Goal: Task Accomplishment & Management: Manage account settings

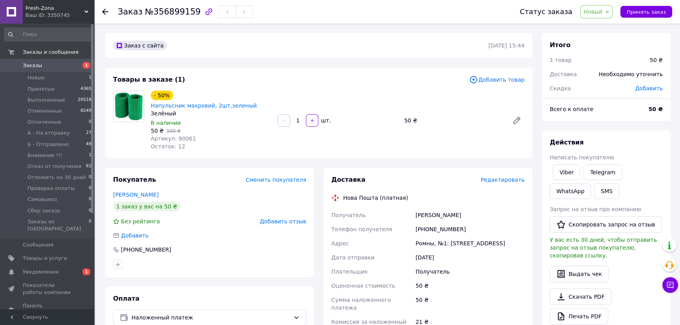
click at [31, 64] on span "Заказы" at bounding box center [32, 65] width 19 height 7
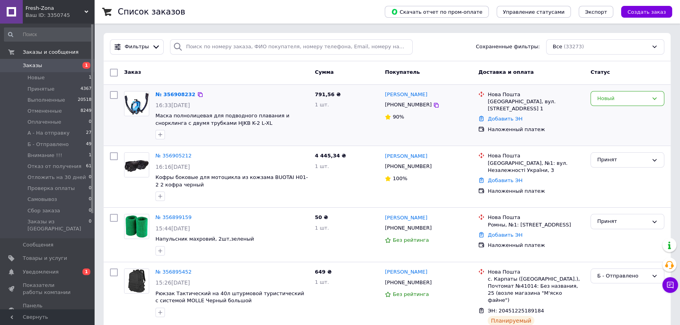
click at [116, 93] on input "checkbox" at bounding box center [114, 95] width 8 height 8
checkbox input "true"
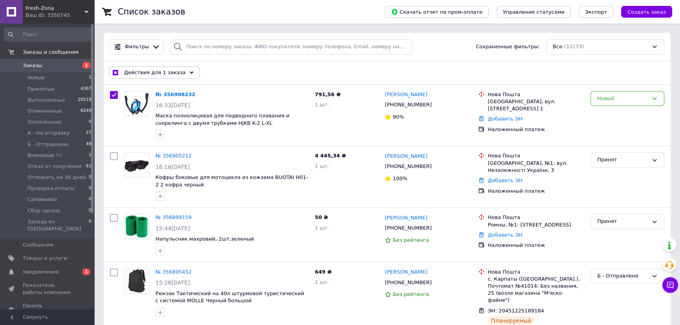
click at [28, 62] on span "Заказы" at bounding box center [32, 65] width 19 height 7
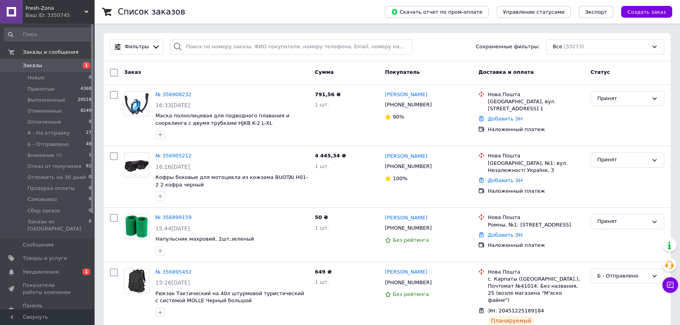
click at [574, 48] on div "Все (33273)" at bounding box center [605, 46] width 118 height 15
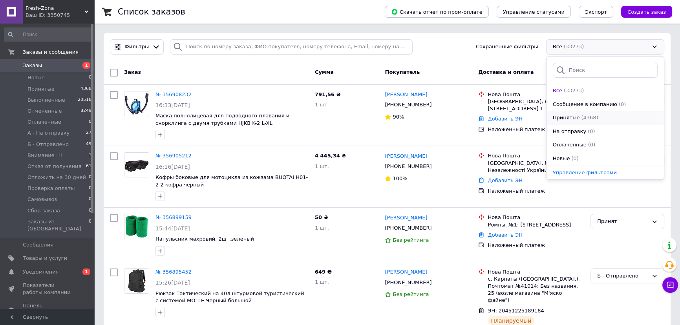
click at [583, 116] on span "(4368)" at bounding box center [589, 118] width 17 height 6
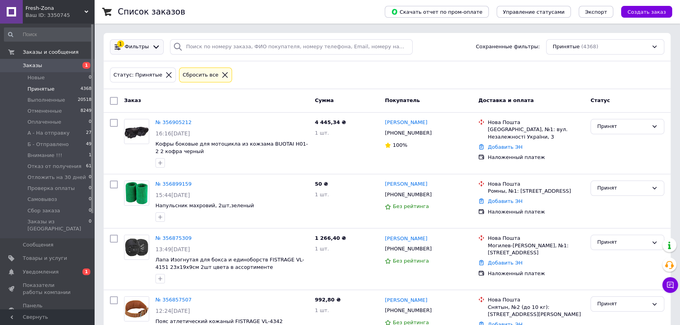
click at [129, 49] on span "Фильтры" at bounding box center [137, 46] width 24 height 7
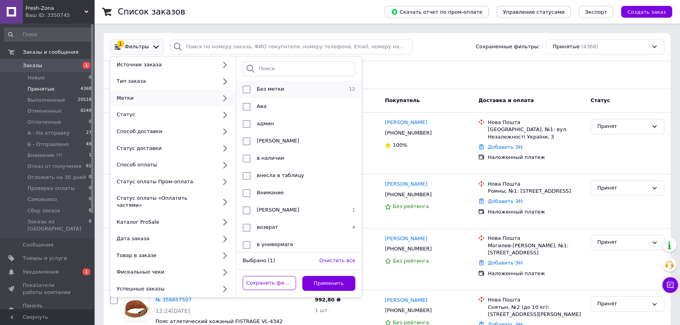
click at [240, 88] on div at bounding box center [247, 90] width 14 height 8
checkbox input "true"
click at [330, 276] on button "Применить" at bounding box center [329, 283] width 53 height 15
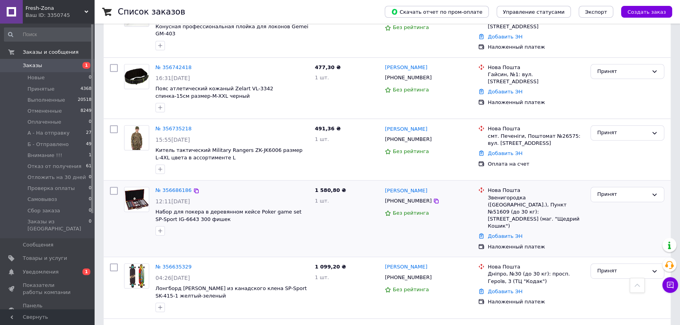
scroll to position [534, 0]
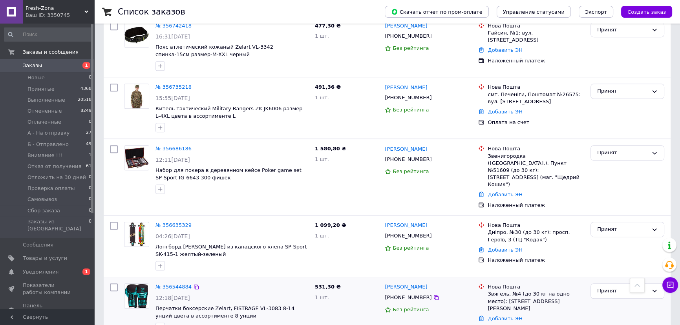
click at [113, 284] on input "checkbox" at bounding box center [114, 288] width 8 height 8
checkbox input "true"
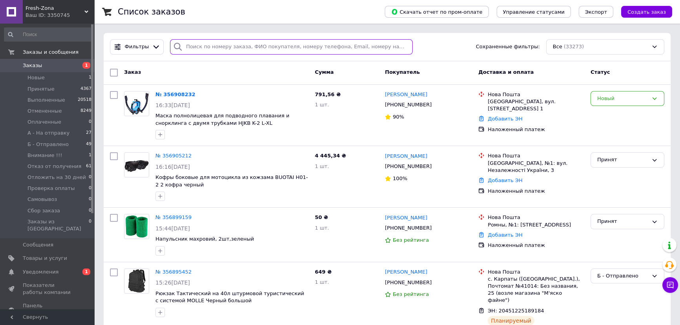
click at [241, 45] on input "search" at bounding box center [291, 46] width 243 height 15
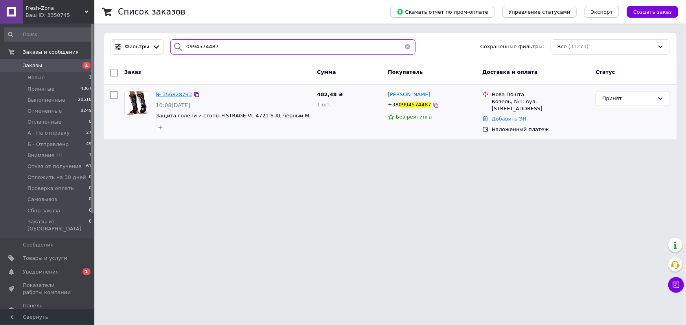
type input "0994574487"
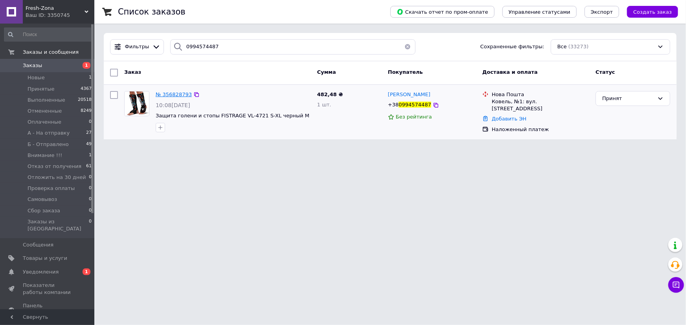
click at [173, 96] on span "№ 356828793" at bounding box center [174, 95] width 36 height 6
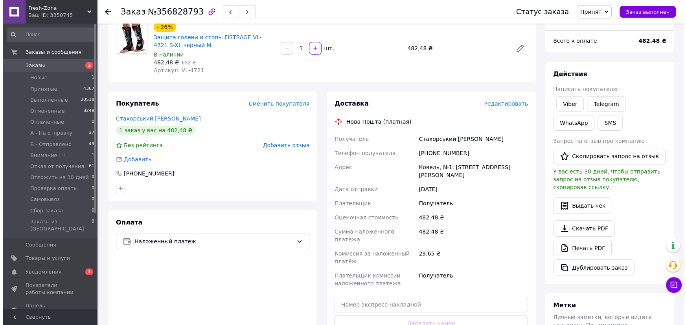
scroll to position [71, 0]
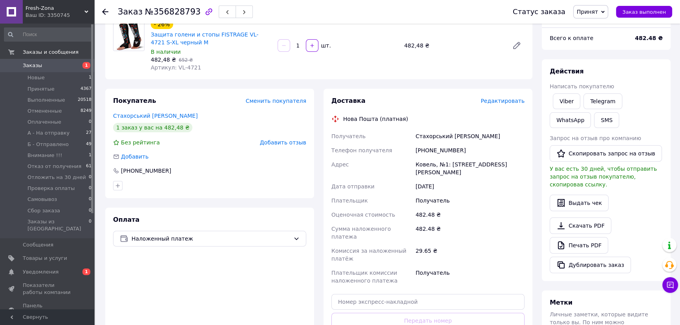
click at [281, 144] on span "Добавить отзыв" at bounding box center [283, 142] width 46 height 6
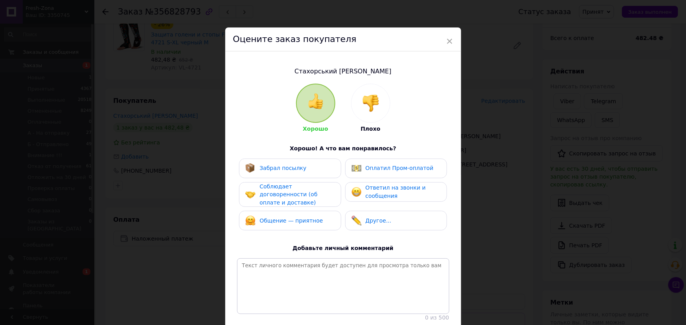
click at [377, 99] on img at bounding box center [370, 103] width 17 height 17
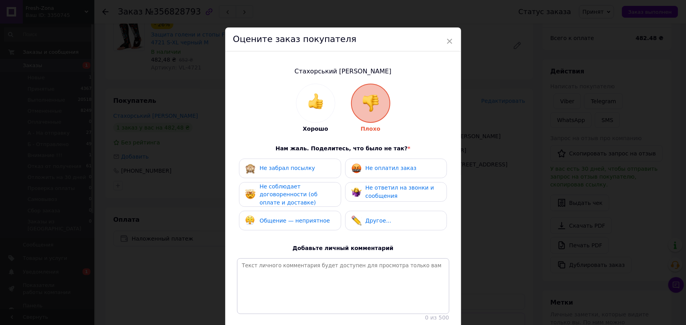
drag, startPoint x: 369, startPoint y: 175, endPoint x: 360, endPoint y: 174, distance: 8.7
click at [369, 175] on div "Не оплатил заказ" at bounding box center [396, 169] width 102 height 20
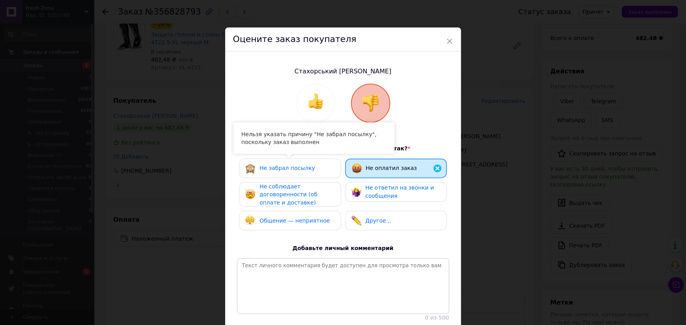
drag, startPoint x: 314, startPoint y: 172, endPoint x: 309, endPoint y: 174, distance: 5.5
click at [314, 171] on div "Не забрал посылку" at bounding box center [289, 168] width 89 height 10
click at [303, 194] on span "Не соблюдает договоренности (об оплате и доставке)" at bounding box center [288, 194] width 58 height 22
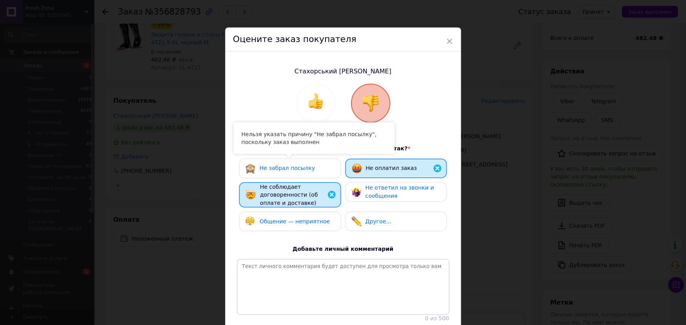
click at [301, 222] on span "Общение — неприятное" at bounding box center [294, 221] width 70 height 6
click at [385, 193] on span "Не ответил на звонки и сообщения" at bounding box center [399, 192] width 69 height 15
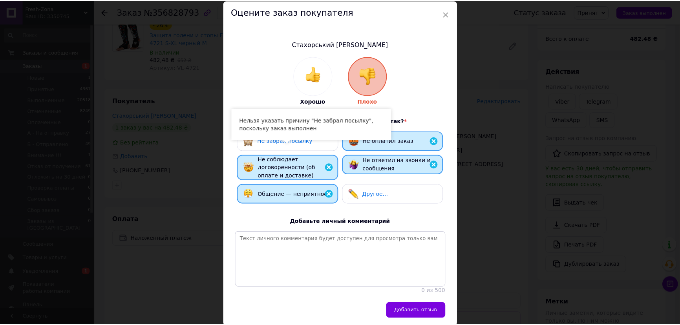
scroll to position [65, 0]
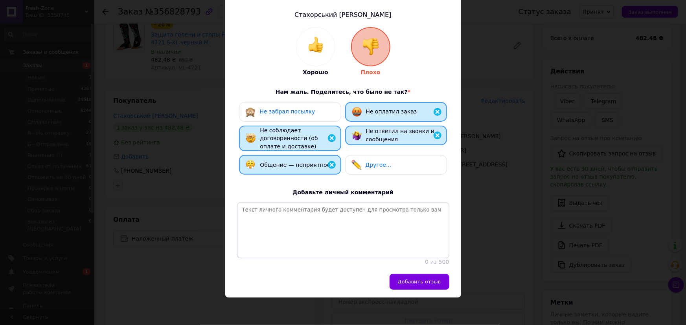
click at [424, 283] on span "Добавить отзыв" at bounding box center [419, 282] width 43 height 6
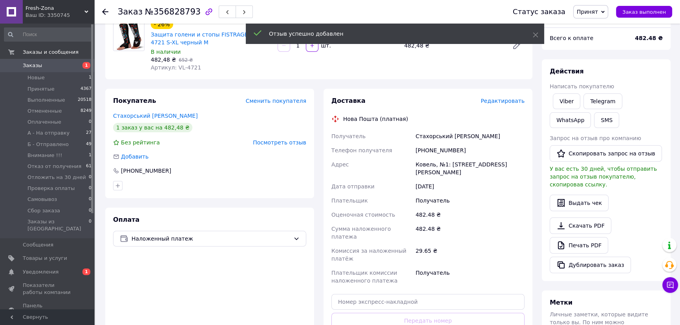
click at [287, 143] on span "Посмотреть отзыв" at bounding box center [279, 142] width 53 height 6
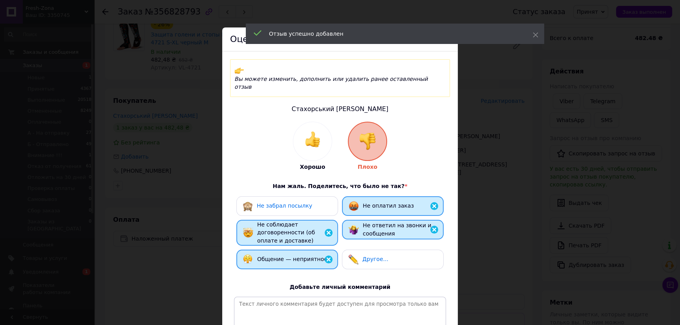
drag, startPoint x: 286, startPoint y: 198, endPoint x: 298, endPoint y: 176, distance: 25.3
click at [286, 198] on div "Не забрал посылку" at bounding box center [288, 206] width 102 height 20
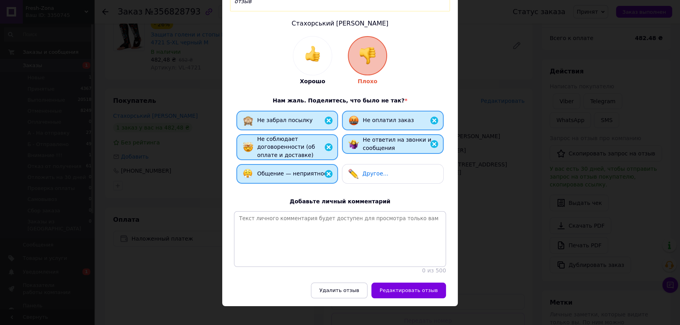
scroll to position [87, 0]
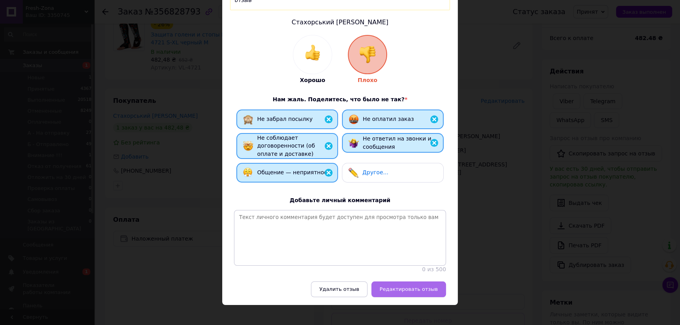
click at [404, 286] on span "Редактировать отзыв" at bounding box center [409, 289] width 58 height 6
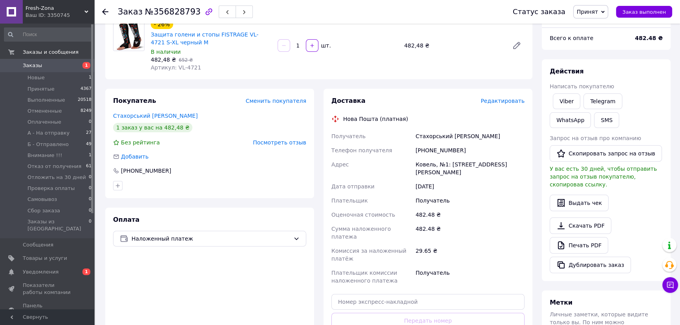
click at [594, 11] on span "Принят" at bounding box center [587, 12] width 21 height 6
click at [495, 67] on div "- 26% Защита голени и стопы FISTRAGE VL-4721 S-XL черный M В наличии 482,48 ₴  …" at bounding box center [338, 45] width 380 height 55
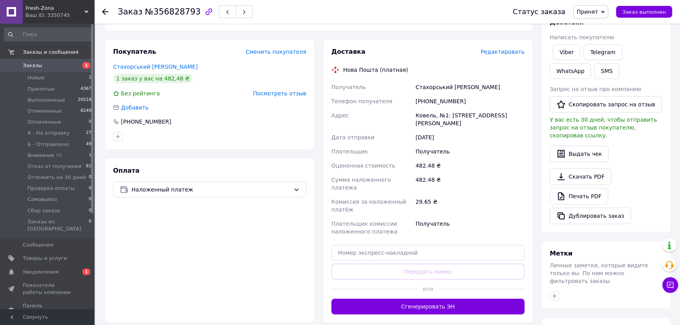
scroll to position [210, 0]
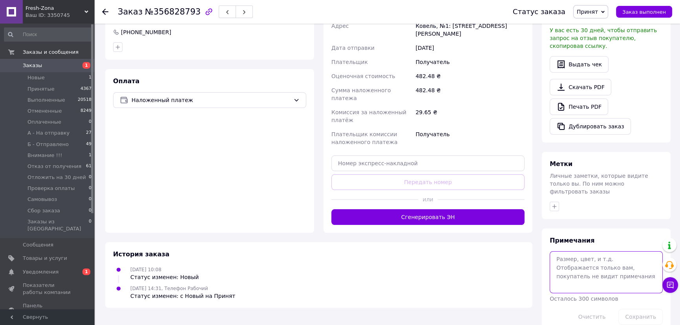
click at [584, 251] on textarea at bounding box center [606, 272] width 113 height 42
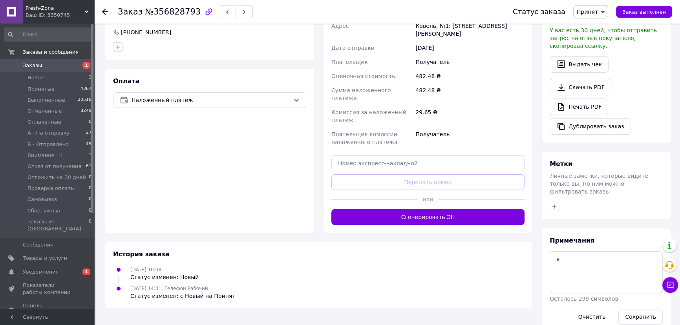
click at [537, 293] on div "Заказ с сайта 12.08.2025 | 10:08 Товары в заказе (1) Добавить товар - 26% Защит…" at bounding box center [319, 78] width 437 height 510
click at [640, 309] on button "Сохранить" at bounding box center [641, 317] width 44 height 16
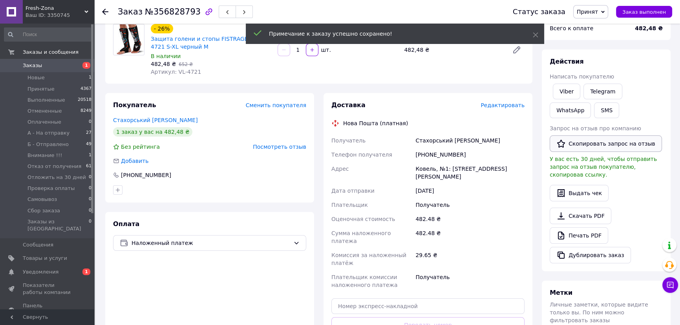
scroll to position [204, 0]
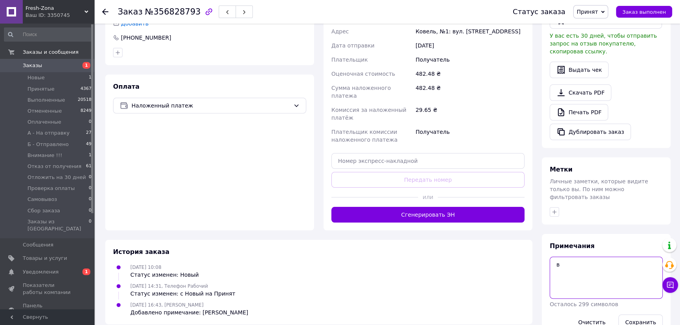
click at [588, 257] on textarea "в" at bounding box center [606, 278] width 113 height 42
type textarea "в, отмена"
click at [539, 279] on div "Итого 1 товар 482,48 ₴ Доставка Необходимо уточнить Скидка Добавить Всего к опл…" at bounding box center [606, 84] width 138 height 510
click at [636, 315] on button "Сохранить" at bounding box center [641, 323] width 44 height 16
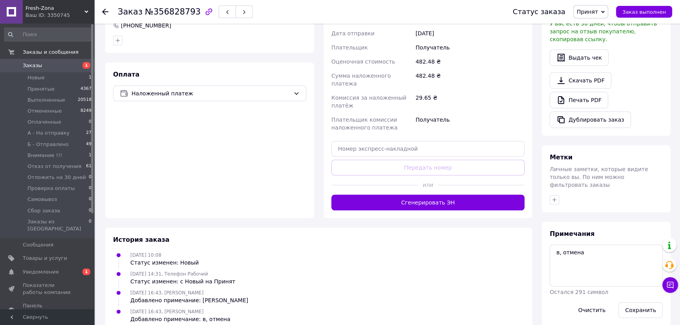
scroll to position [223, 0]
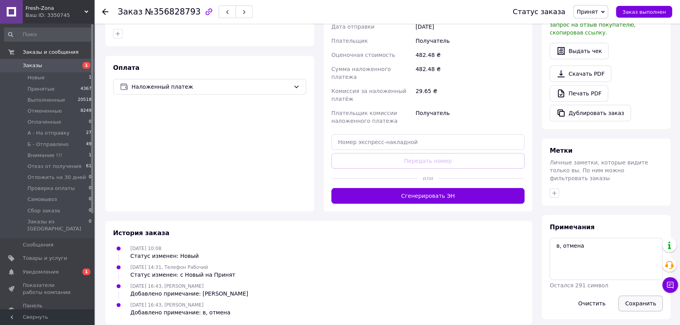
drag, startPoint x: 639, startPoint y: 288, endPoint x: 630, endPoint y: 257, distance: 33.1
click at [639, 296] on button "Сохранить" at bounding box center [641, 304] width 44 height 16
click at [557, 190] on icon "button" at bounding box center [555, 193] width 6 height 6
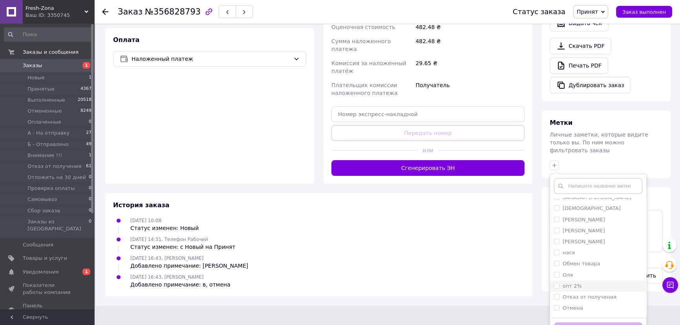
scroll to position [178, 0]
click at [583, 287] on div "Отмена" at bounding box center [598, 290] width 88 height 7
checkbox input "true"
click at [594, 323] on button "Добавить метку" at bounding box center [598, 330] width 88 height 15
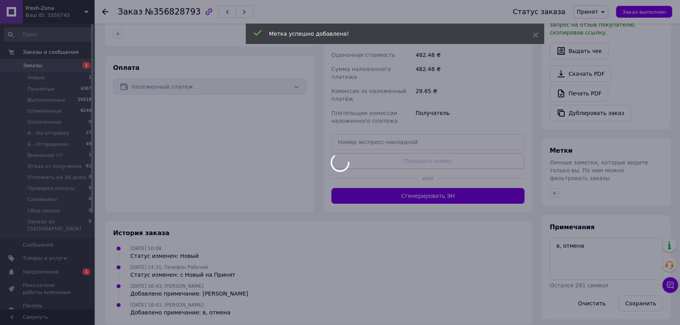
scroll to position [242, 0]
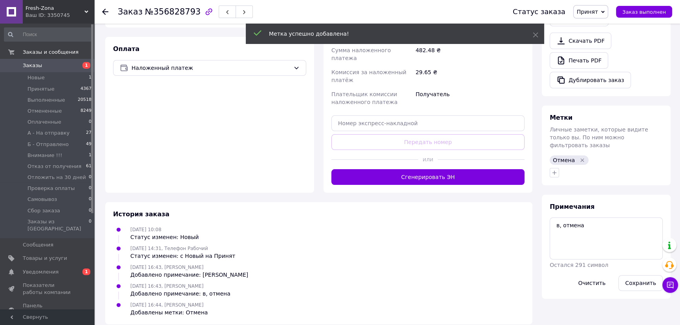
click at [244, 158] on div "Оплата Наложенный платеж" at bounding box center [209, 115] width 209 height 156
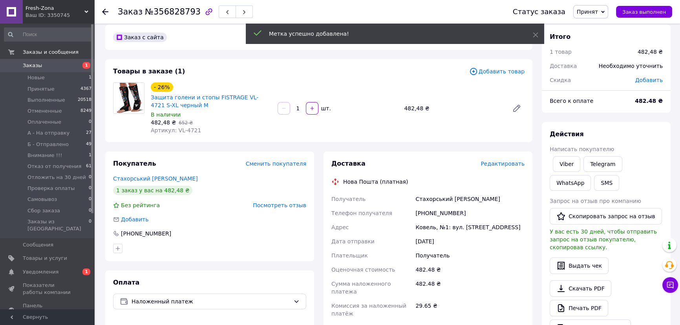
scroll to position [0, 0]
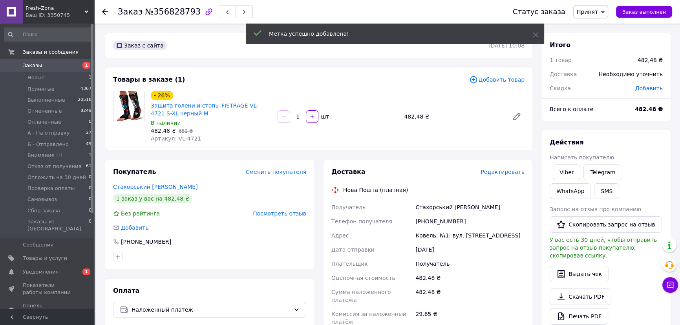
click at [248, 90] on div "- 26% Защита голени и стопы FISTRAGE VL-4721 S-XL черный M" at bounding box center [211, 104] width 122 height 28
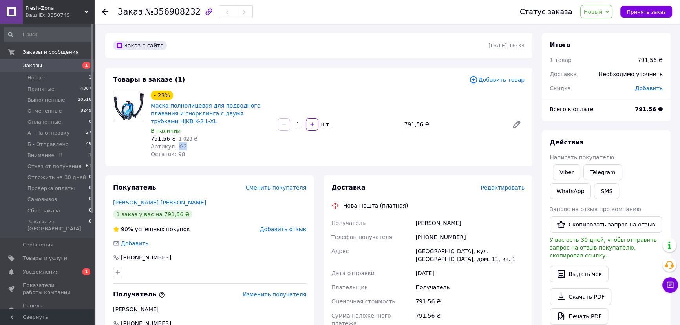
drag, startPoint x: 184, startPoint y: 147, endPoint x: 175, endPoint y: 146, distance: 9.5
click at [175, 146] on div "Артикул: K-2" at bounding box center [211, 147] width 121 height 8
copy span "K-2"
click at [649, 11] on span "Принять заказ" at bounding box center [646, 12] width 39 height 6
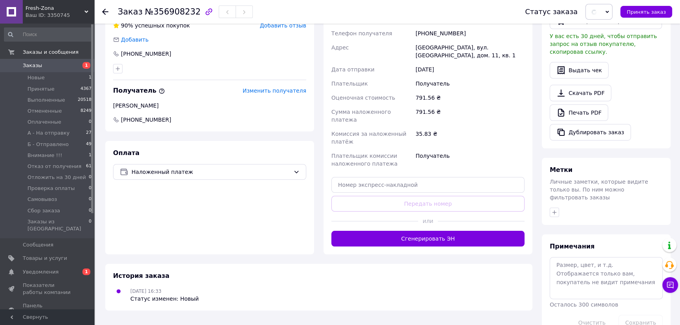
scroll to position [210, 0]
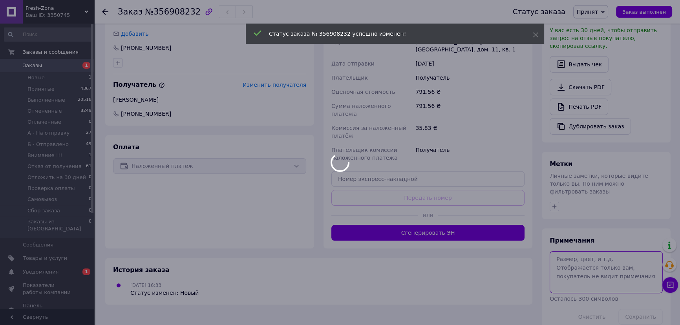
click at [590, 254] on textarea at bounding box center [606, 272] width 113 height 42
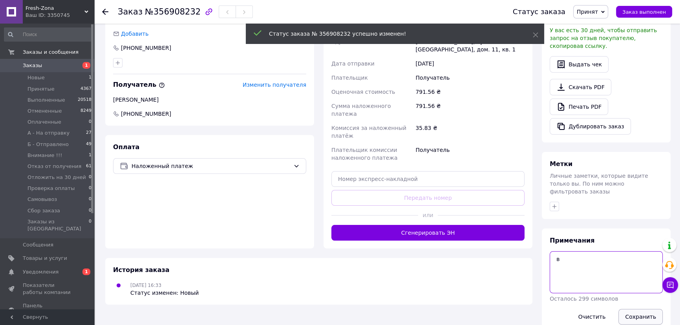
type textarea "в"
click at [645, 309] on button "Сохранить" at bounding box center [641, 317] width 44 height 16
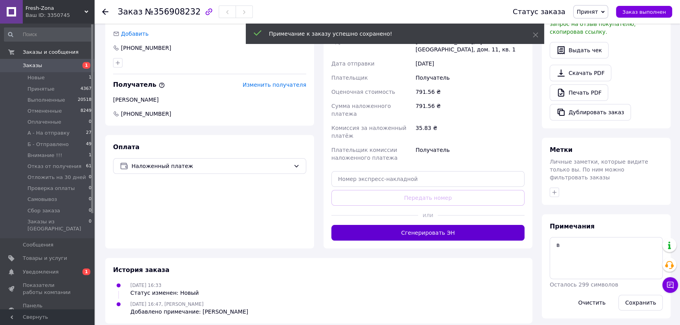
scroll to position [201, 0]
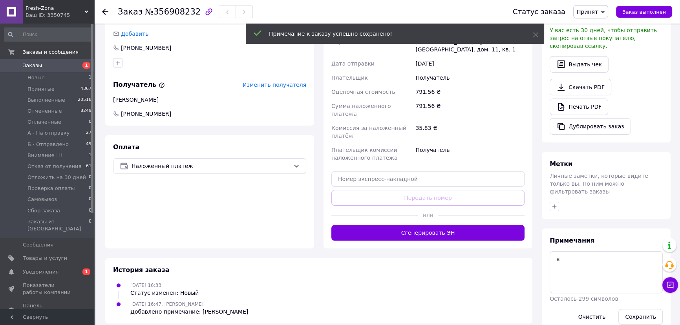
click at [227, 62] on div at bounding box center [210, 63] width 196 height 13
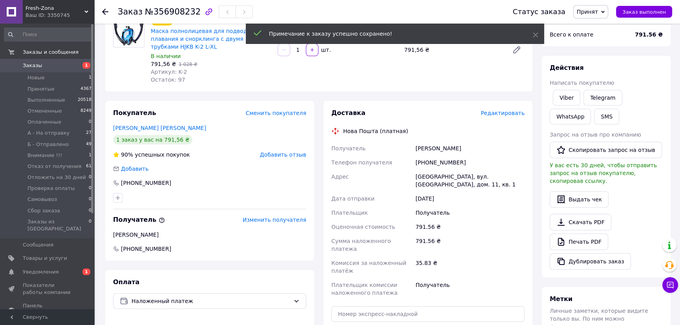
scroll to position [0, 0]
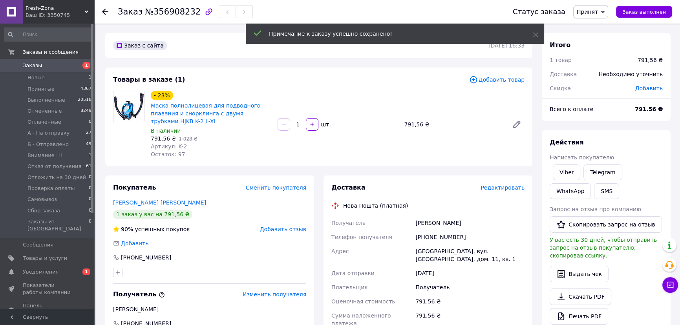
click at [289, 77] on div "Товары в заказе (1)" at bounding box center [291, 79] width 356 height 9
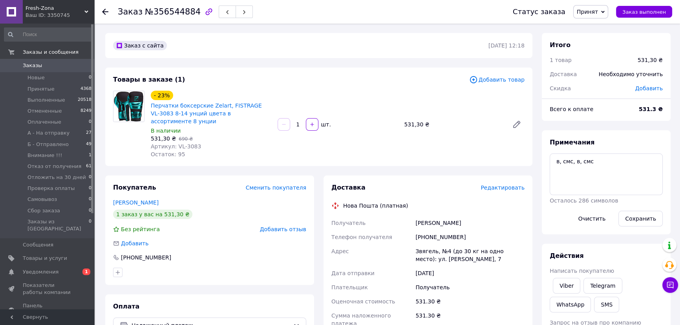
scroll to position [16, 0]
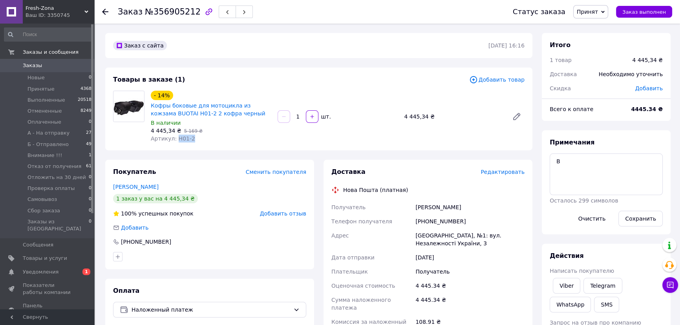
drag, startPoint x: 191, startPoint y: 136, endPoint x: 175, endPoint y: 138, distance: 15.4
click at [175, 138] on div "Артикул: H01-2" at bounding box center [211, 139] width 121 height 8
copy span "H01-2"
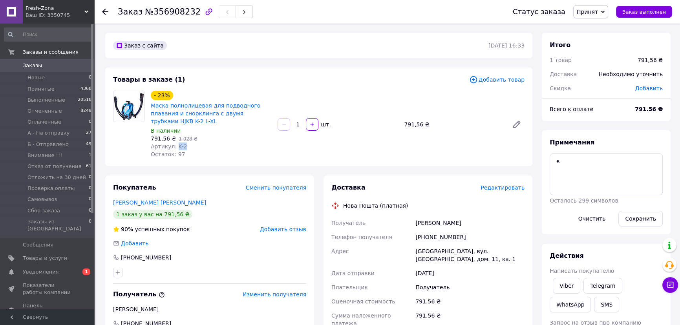
drag, startPoint x: 192, startPoint y: 147, endPoint x: 175, endPoint y: 145, distance: 17.4
click at [175, 145] on div "Артикул: K-2" at bounding box center [211, 147] width 121 height 8
copy span "K-2"
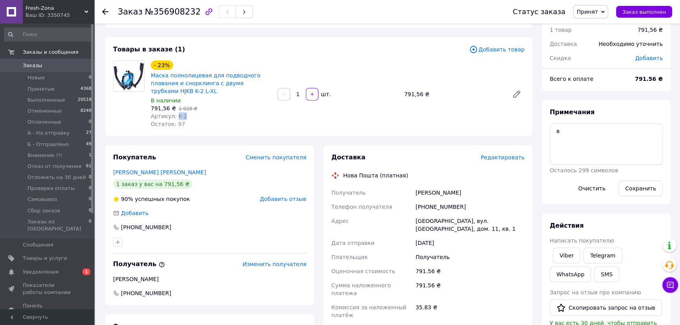
scroll to position [71, 0]
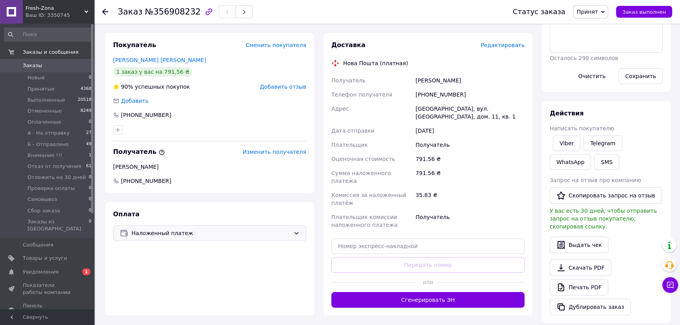
click at [227, 235] on span "Наложенный платеж" at bounding box center [211, 233] width 159 height 9
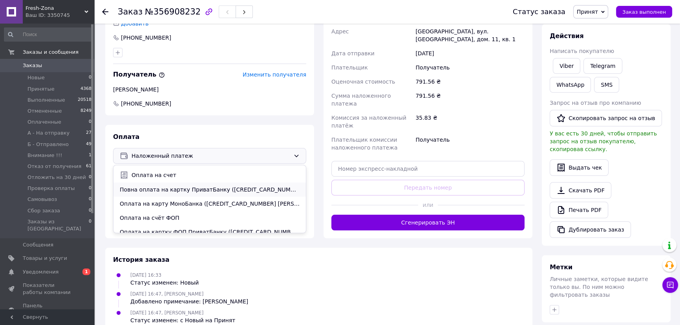
scroll to position [19, 0]
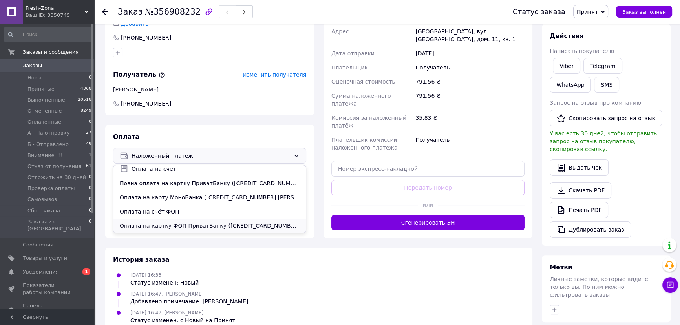
click at [199, 225] on span "Оплата на картку ФОП ПриватБанку ([CREDIT_CARD_NUMBER][GEOGRAPHIC_DATA][PERSON_…" at bounding box center [210, 226] width 180 height 8
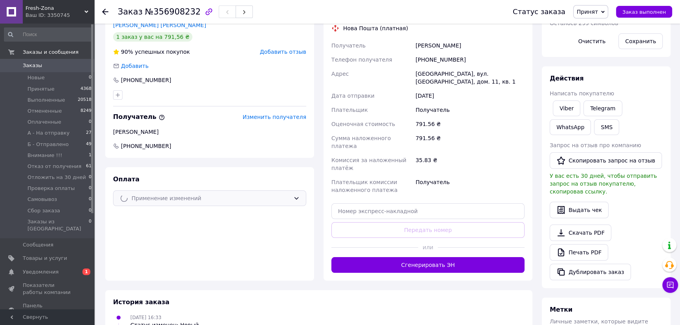
scroll to position [113, 0]
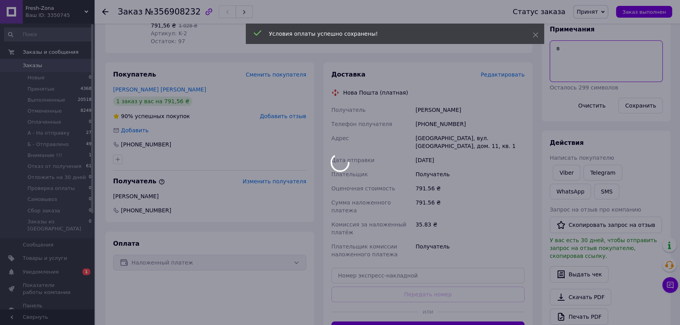
click at [590, 53] on textarea "в" at bounding box center [606, 61] width 113 height 42
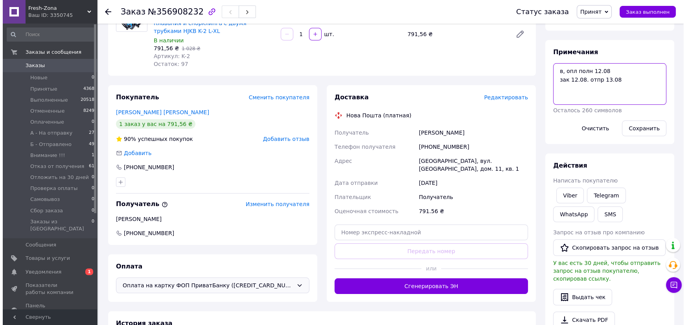
scroll to position [42, 0]
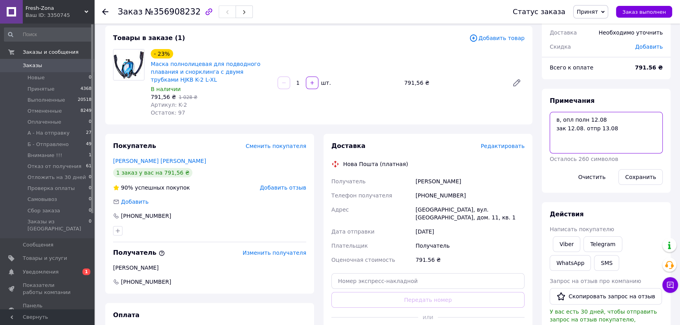
click at [576, 144] on textarea "в, опл полн 12.08 зак 12.08. отпр 13.08" at bounding box center [606, 133] width 113 height 42
type textarea "в, опл полн 12.08 зак 12.08. отпр 13.08 227 грн"
click at [638, 180] on button "Сохранить" at bounding box center [641, 177] width 44 height 16
click at [498, 147] on span "Редактировать" at bounding box center [503, 146] width 44 height 6
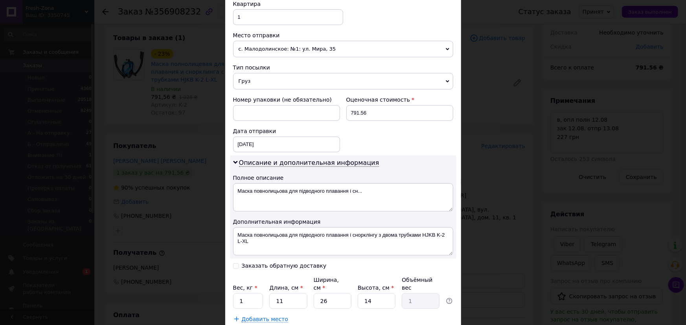
scroll to position [328, 0]
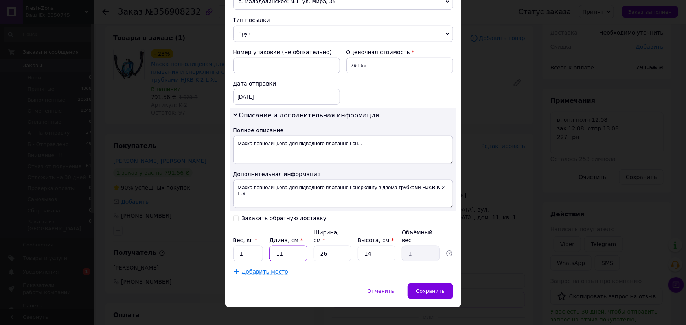
click at [295, 246] on input "11" at bounding box center [288, 254] width 38 height 16
type input "3"
type input "0.27"
type input "30"
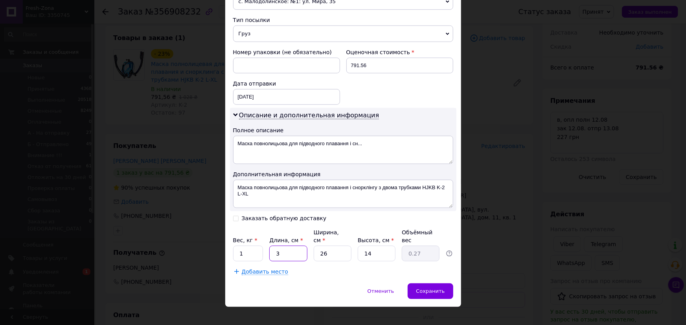
type input "2.73"
type input "30"
type input "2"
type input "0.21"
type input "20"
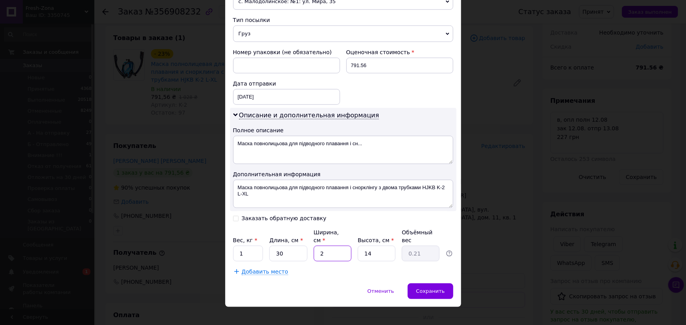
type input "2.1"
type input "20"
type input "1"
type input "0.15"
type input "15"
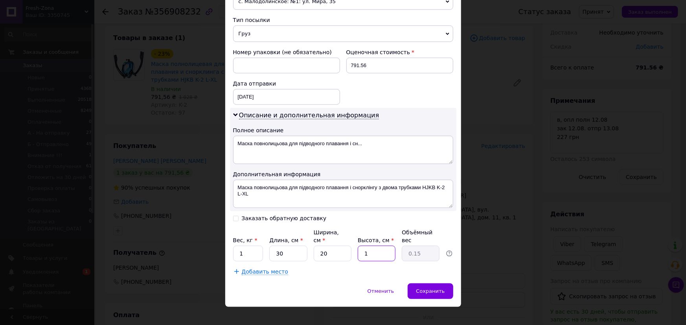
type input "2.25"
type input "15"
click at [244, 246] on input "1" at bounding box center [248, 254] width 30 height 16
type input "2"
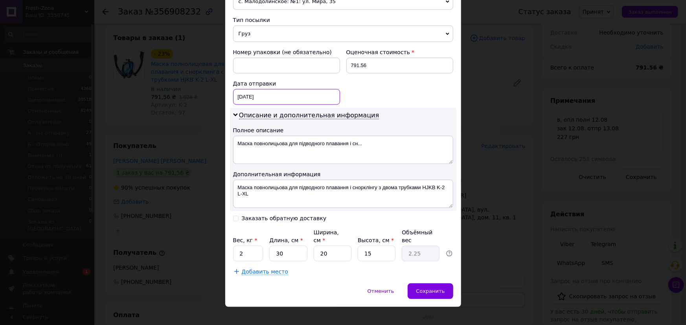
click at [275, 97] on div "12.08.2025 < 2025 > < Август > Пн Вт Ср Чт Пт Сб Вс 28 29 30 31 1 2 3 4 5 6 7 8…" at bounding box center [286, 97] width 107 height 16
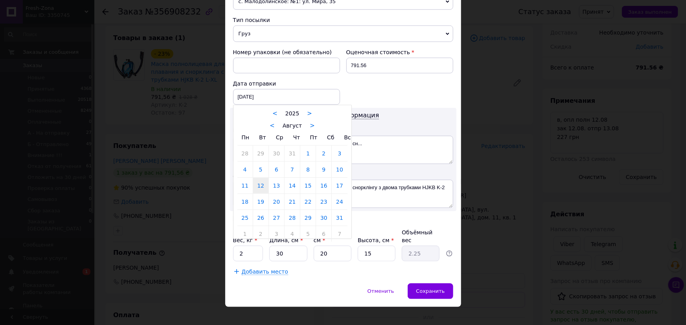
drag, startPoint x: 274, startPoint y: 185, endPoint x: 320, endPoint y: 128, distance: 73.2
click at [274, 185] on link "13" at bounding box center [276, 186] width 15 height 16
type input "13.08.2025"
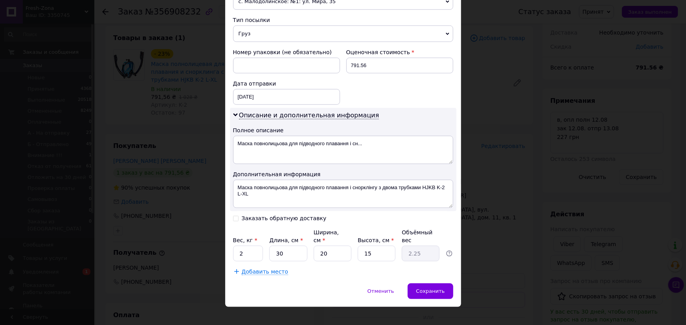
click at [383, 76] on div "Номер упаковки (не обязательно) Оценочная стоимость 791.56 Дата отправки 13.08.…" at bounding box center [343, 76] width 226 height 63
click at [422, 284] on div "Сохранить" at bounding box center [429, 292] width 45 height 16
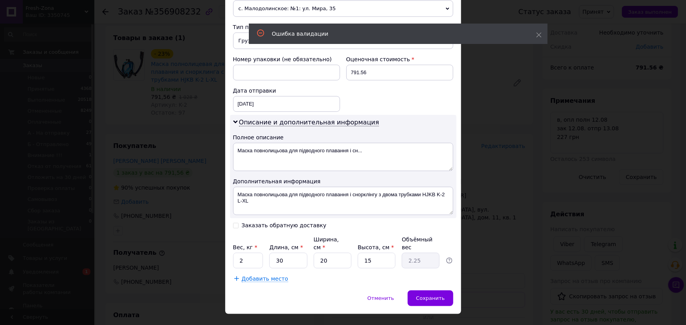
scroll to position [8, 0]
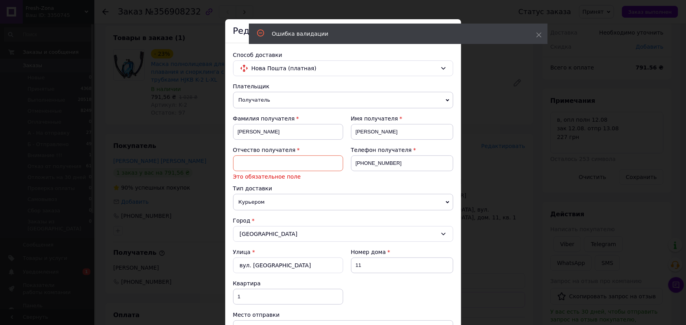
click at [269, 162] on input at bounding box center [288, 164] width 110 height 16
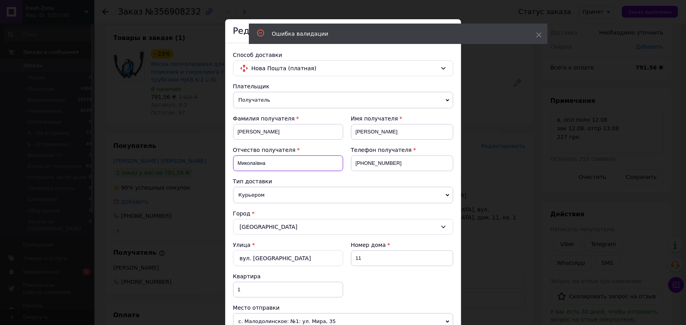
type input "Миколаївна"
click at [359, 175] on div "Телефон получателя +380668978280" at bounding box center [398, 161] width 110 height 31
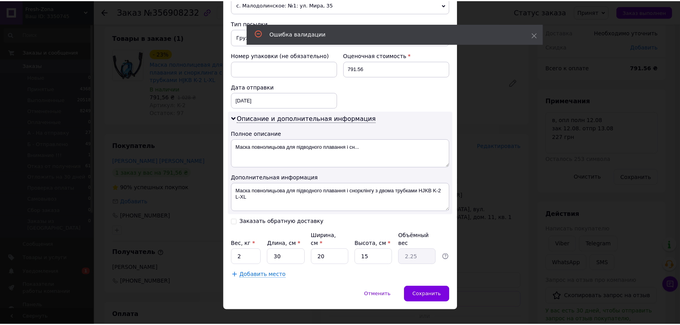
scroll to position [328, 0]
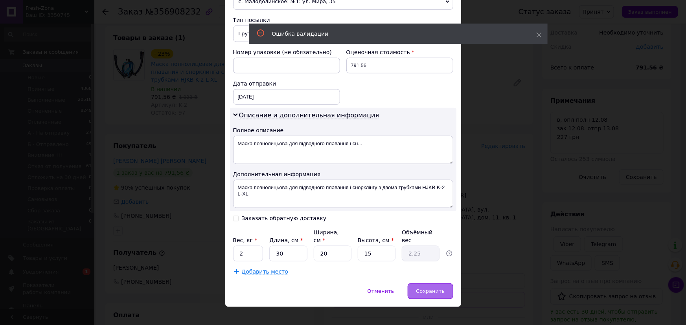
click at [428, 288] on span "Сохранить" at bounding box center [430, 291] width 29 height 6
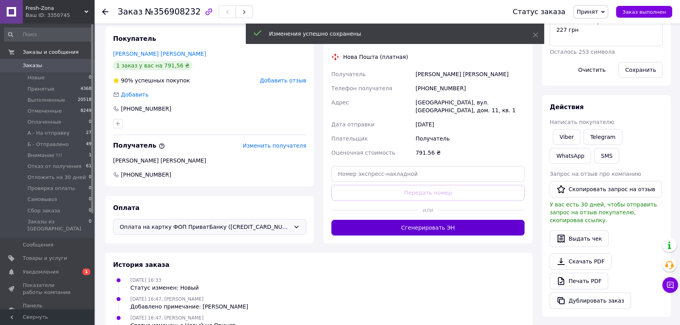
click at [425, 220] on button "Сгенерировать ЭН" at bounding box center [428, 228] width 193 height 16
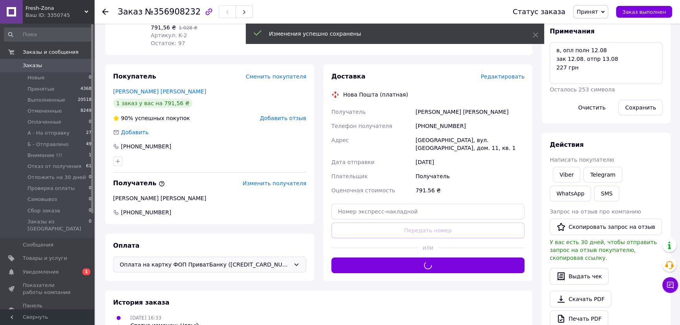
scroll to position [77, 0]
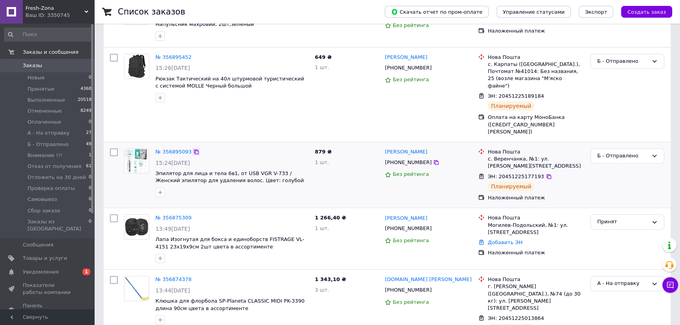
scroll to position [250, 0]
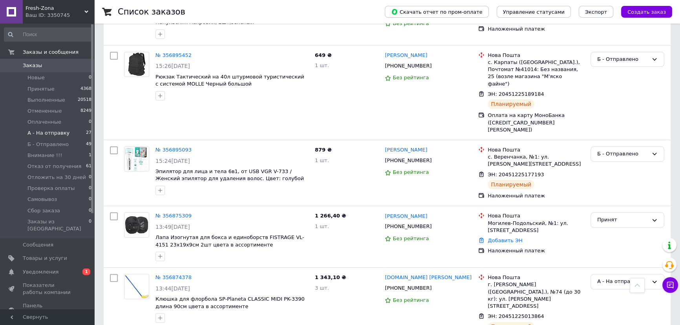
click at [57, 131] on span "А - На отправку" at bounding box center [49, 133] width 42 height 7
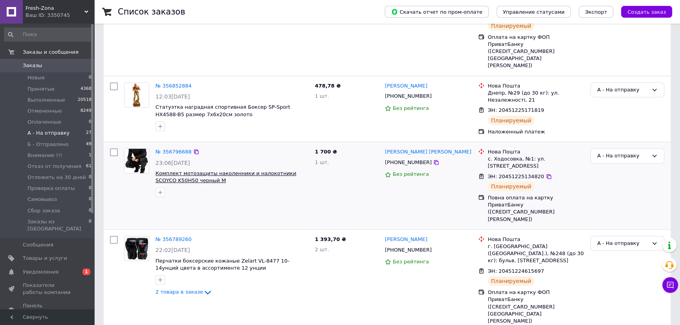
scroll to position [178, 0]
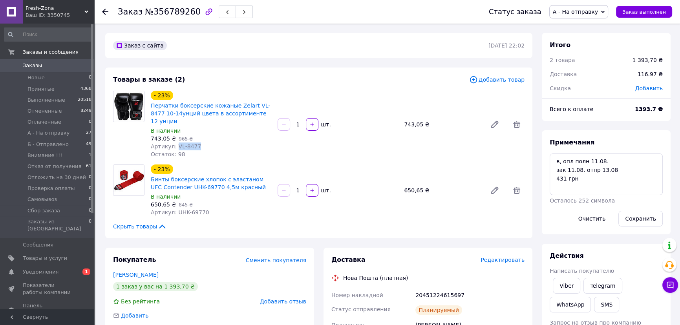
drag, startPoint x: 193, startPoint y: 139, endPoint x: 175, endPoint y: 139, distance: 18.1
click at [175, 143] on div "Артикул: VL-8477" at bounding box center [211, 147] width 121 height 8
copy span "VL-8477"
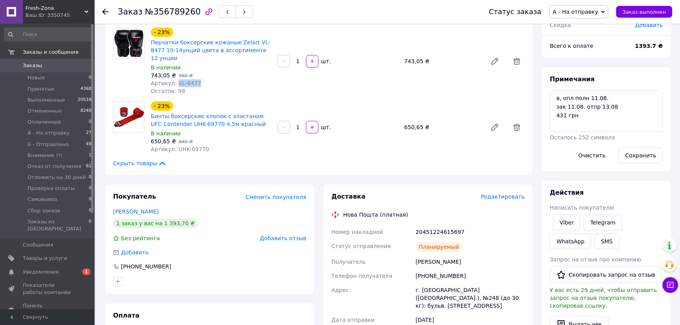
scroll to position [35, 0]
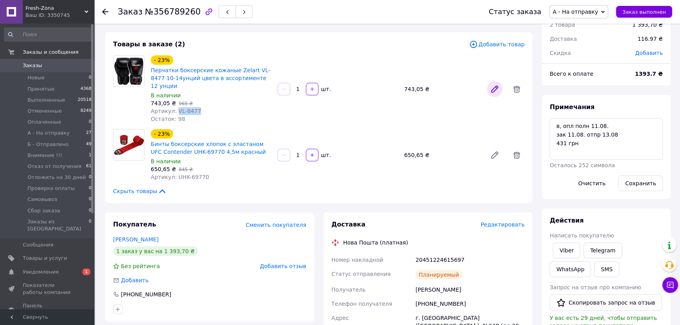
click at [492, 84] on icon at bounding box center [494, 88] width 9 height 9
click at [616, 136] on textarea "в, опл полн 11.08. зак 11.08. отпр 13.08 431 грн" at bounding box center [606, 139] width 113 height 42
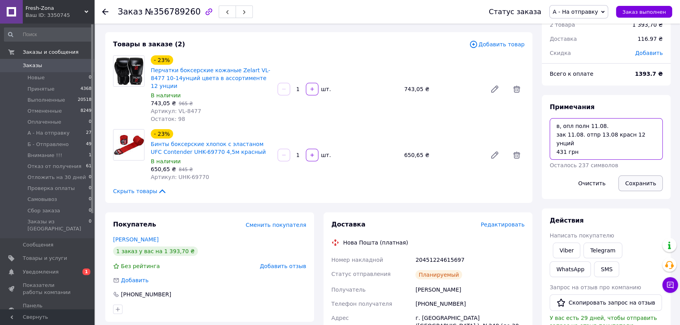
type textarea "в, опл полн 11.08. зак 11.08. отпр 13.08 красн 12 унций 431 грн"
click at [637, 183] on button "Сохранить" at bounding box center [641, 184] width 44 height 16
click at [31, 62] on link "Заказы 0" at bounding box center [48, 65] width 96 height 13
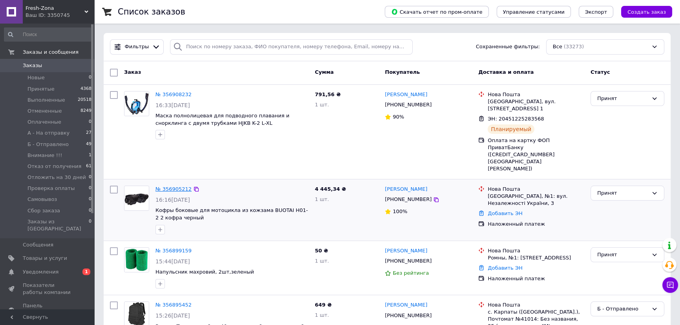
click at [174, 186] on link "№ 356905212" at bounding box center [174, 189] width 36 height 6
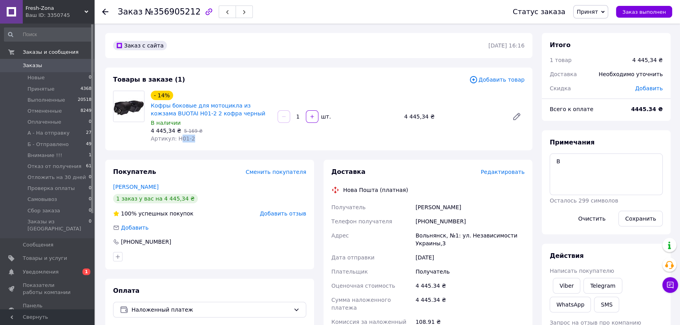
drag, startPoint x: 200, startPoint y: 139, endPoint x: 176, endPoint y: 140, distance: 24.0
click at [176, 140] on div "Артикул: H01-2" at bounding box center [211, 139] width 121 height 8
drag, startPoint x: 174, startPoint y: 139, endPoint x: 192, endPoint y: 140, distance: 17.3
click at [192, 140] on div "Артикул: H01-2" at bounding box center [211, 139] width 121 height 8
copy span "H01-2"
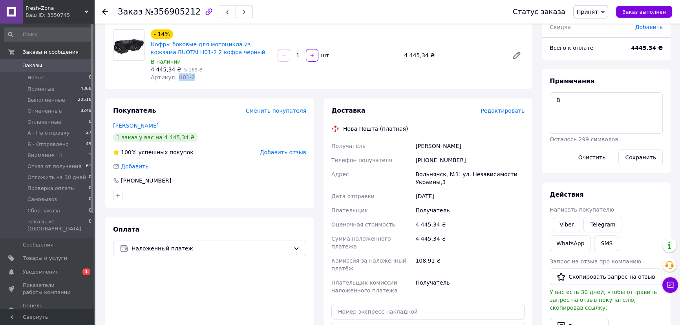
scroll to position [178, 0]
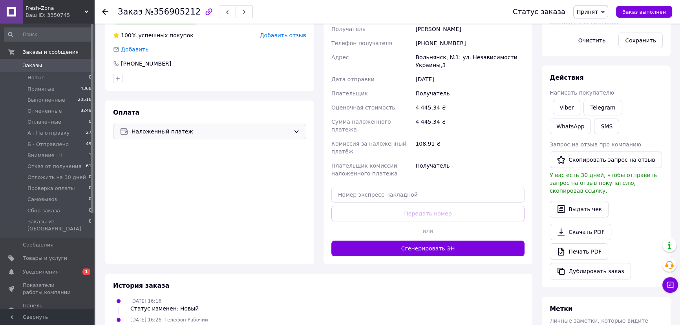
click at [247, 127] on span "Наложенный платеж" at bounding box center [211, 131] width 159 height 9
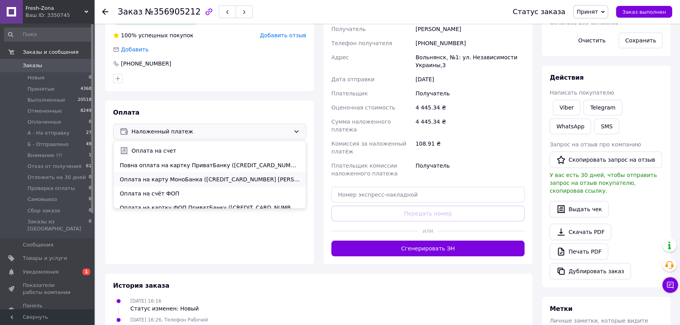
scroll to position [18, 0]
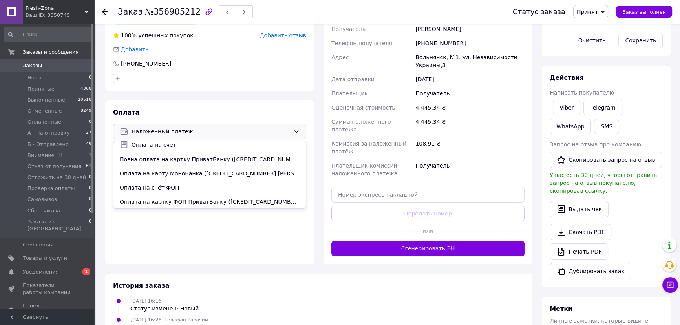
drag, startPoint x: 211, startPoint y: 200, endPoint x: 219, endPoint y: 194, distance: 10.2
click at [211, 200] on span "Оплата на картку ФОП ПриватБанку ([CREDIT_CARD_NUMBER][GEOGRAPHIC_DATA][PERSON_…" at bounding box center [210, 202] width 180 height 8
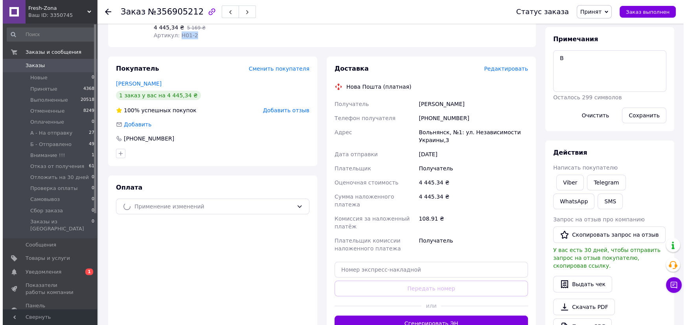
scroll to position [107, 0]
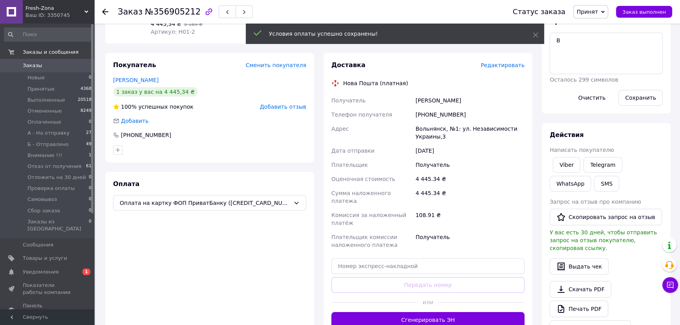
click at [508, 63] on span "Редактировать" at bounding box center [503, 65] width 44 height 6
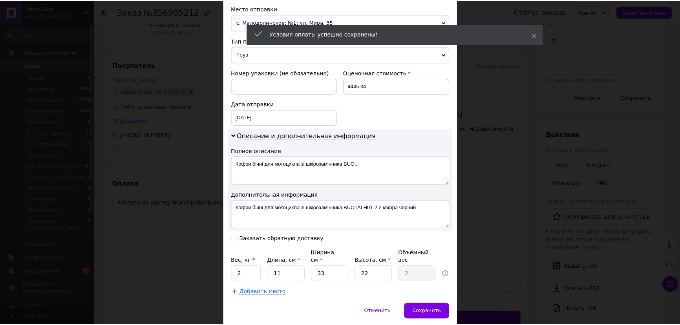
scroll to position [297, 0]
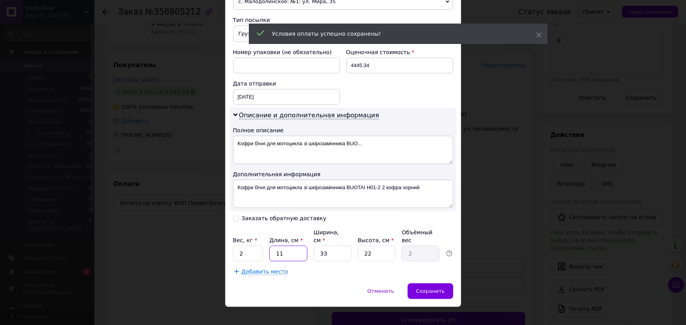
click at [293, 246] on input "11" at bounding box center [288, 254] width 38 height 16
drag, startPoint x: 293, startPoint y: 245, endPoint x: 287, endPoint y: 245, distance: 6.3
click at [293, 246] on input "11" at bounding box center [288, 254] width 38 height 16
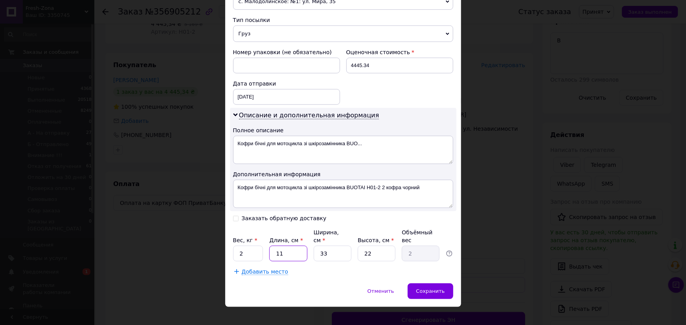
type input "5"
type input "0.91"
type input "50"
type input "9.07"
type input "50"
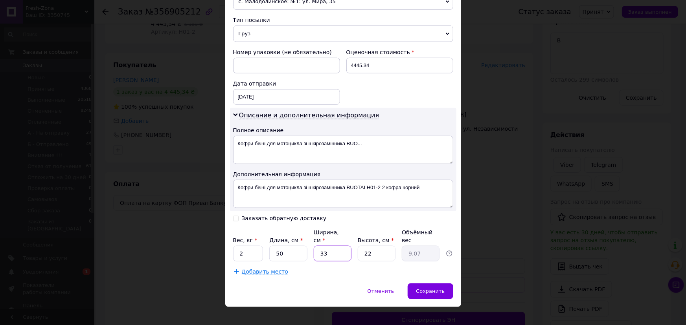
type input "3"
type input "0.83"
type input "30"
type input "8.25"
type input "30"
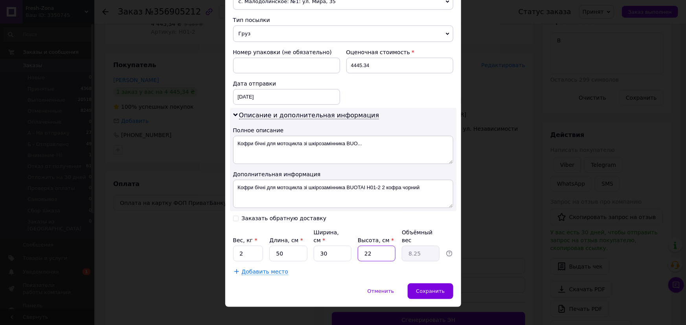
type input "1"
type input "0.38"
type input "15"
type input "5.63"
click at [372, 246] on input "15" at bounding box center [377, 254] width 38 height 16
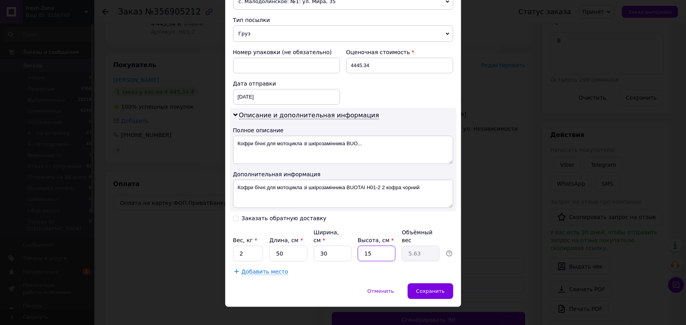
click at [372, 246] on input "15" at bounding box center [377, 254] width 38 height 16
type input "2"
type input "0.75"
type input "20"
type input "7.5"
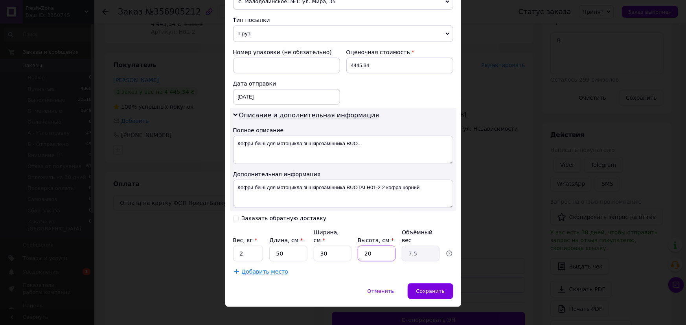
type input "20"
click at [253, 246] on input "2" at bounding box center [248, 254] width 30 height 16
click at [250, 246] on input "4" at bounding box center [248, 254] width 30 height 16
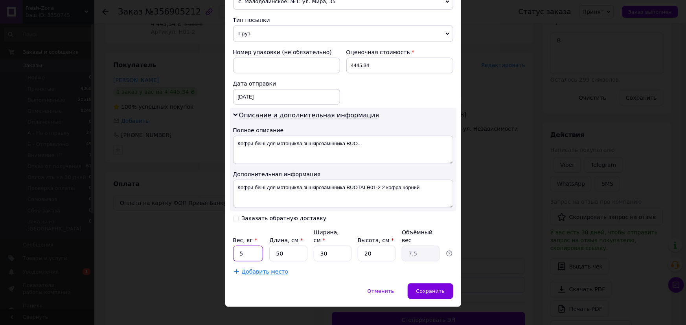
type input "5"
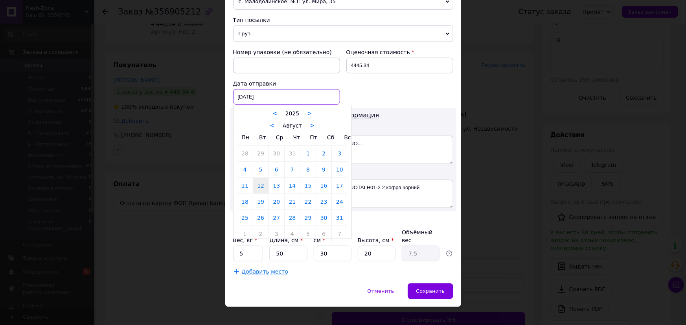
click at [312, 92] on div "[DATE] < 2025 > < Август > Пн Вт Ср Чт Пт Сб Вс 28 29 30 31 1 2 3 4 5 6 7 8 9 1…" at bounding box center [286, 97] width 107 height 16
click at [275, 185] on link "13" at bounding box center [276, 186] width 15 height 16
type input "13.08.2025"
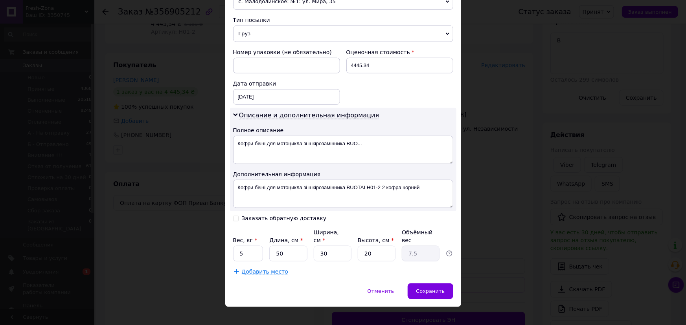
click at [385, 91] on div "Номер упаковки (не обязательно) Оценочная стоимость 4445.34 Дата отправки 13.08…" at bounding box center [343, 76] width 226 height 63
click at [283, 96] on div "13.08.2025 < 2025 > < Август > Пн Вт Ср Чт Пт Сб Вс 28 29 30 31 1 2 3 4 5 6 7 8…" at bounding box center [286, 97] width 107 height 16
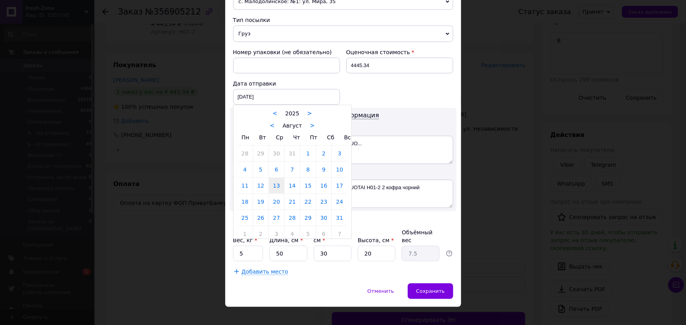
click at [275, 185] on link "13" at bounding box center [276, 186] width 15 height 16
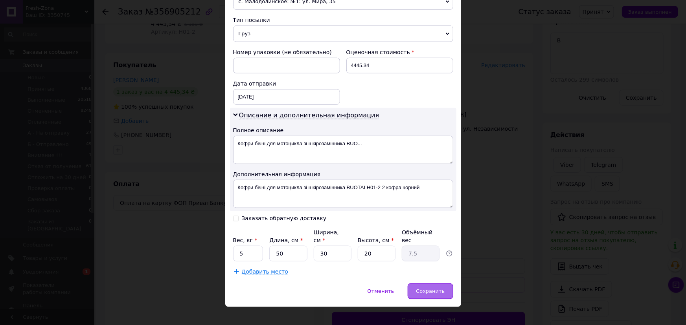
click at [431, 288] on span "Сохранить" at bounding box center [430, 291] width 29 height 6
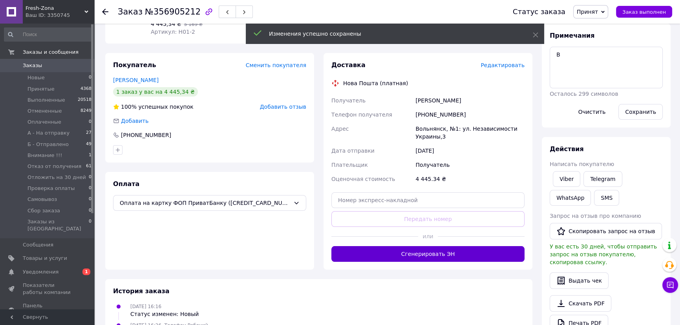
click at [418, 253] on button "Сгенерировать ЭН" at bounding box center [428, 254] width 193 height 16
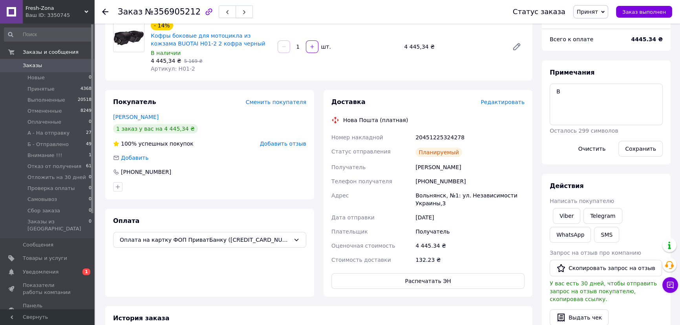
scroll to position [71, 0]
click at [598, 11] on span "Принят" at bounding box center [587, 12] width 21 height 6
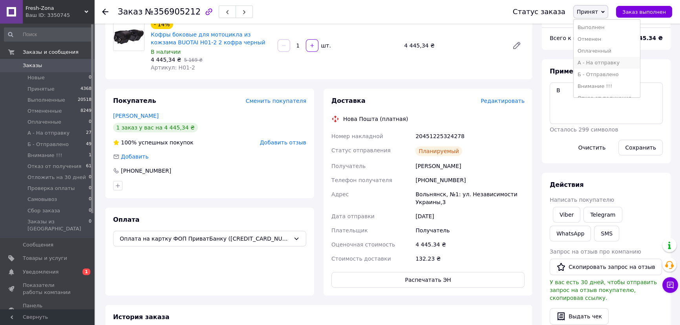
click at [594, 62] on li "А - На отправку" at bounding box center [607, 63] width 66 height 12
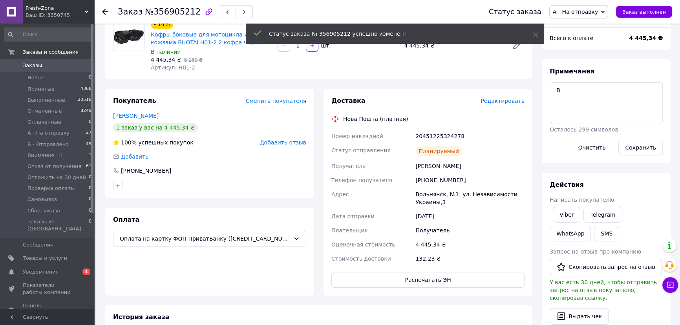
drag, startPoint x: 258, startPoint y: 66, endPoint x: 246, endPoint y: 73, distance: 14.6
click at [258, 66] on div "Артикул: H01-2" at bounding box center [211, 68] width 121 height 8
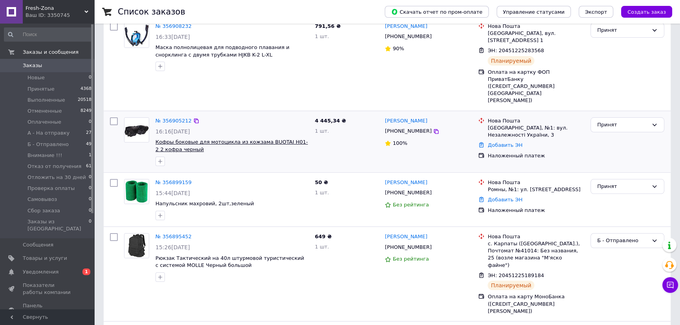
scroll to position [71, 0]
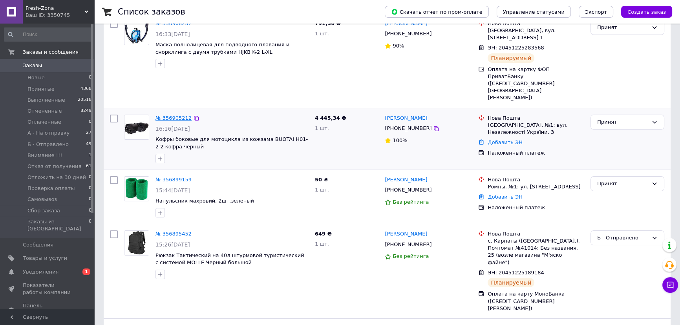
click at [176, 115] on link "№ 356905212" at bounding box center [174, 118] width 36 height 6
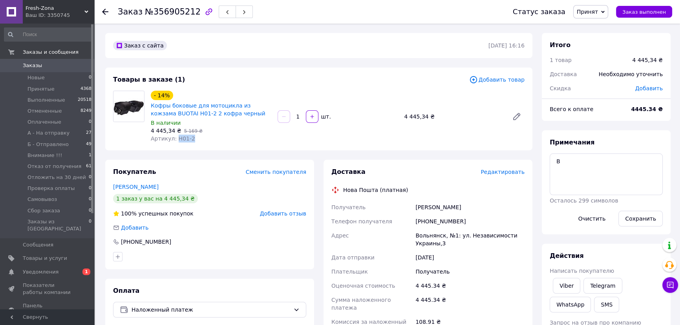
drag, startPoint x: 197, startPoint y: 142, endPoint x: 175, endPoint y: 140, distance: 22.1
click at [175, 140] on div "Артикул: H01-2" at bounding box center [211, 139] width 121 height 8
copy span "H01-2"
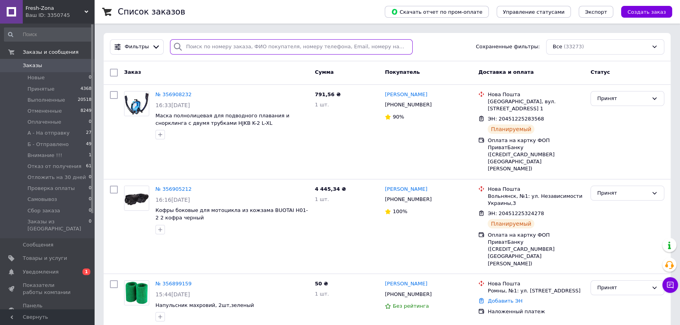
click at [208, 44] on input "search" at bounding box center [291, 46] width 243 height 15
paste input "380931631024"
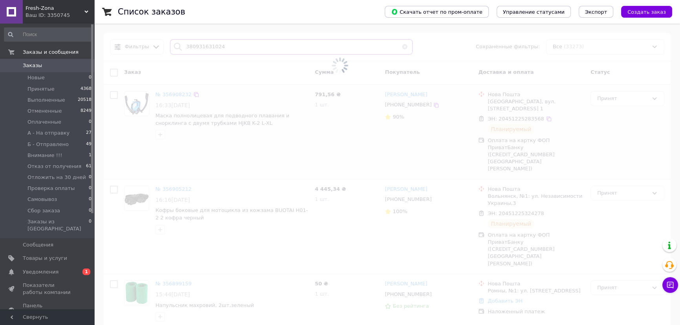
type input "380931631024"
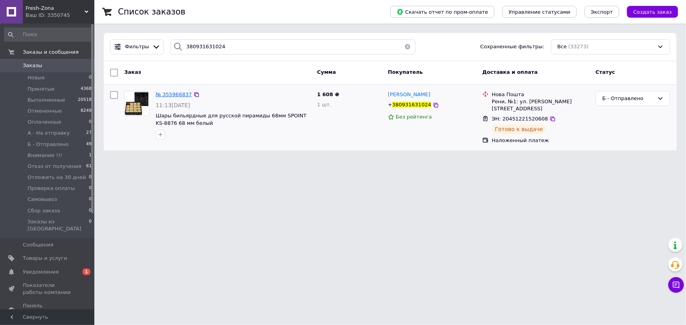
click at [176, 94] on span "№ 355966837" at bounding box center [174, 95] width 36 height 6
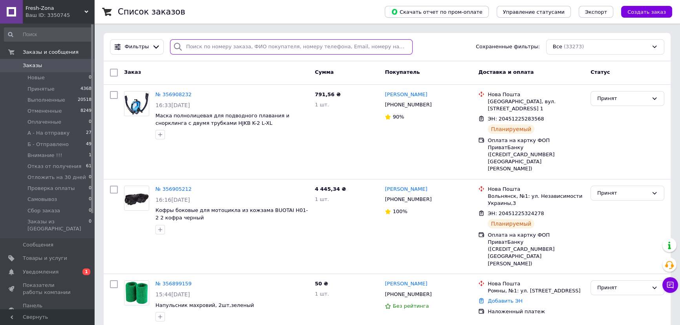
click at [205, 45] on input "search" at bounding box center [291, 46] width 243 height 15
paste input "380972002009"
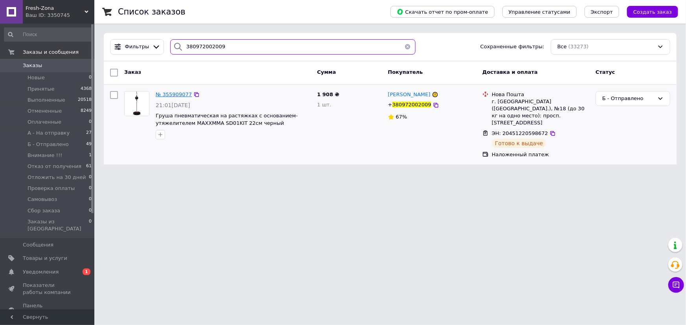
type input "380972002009"
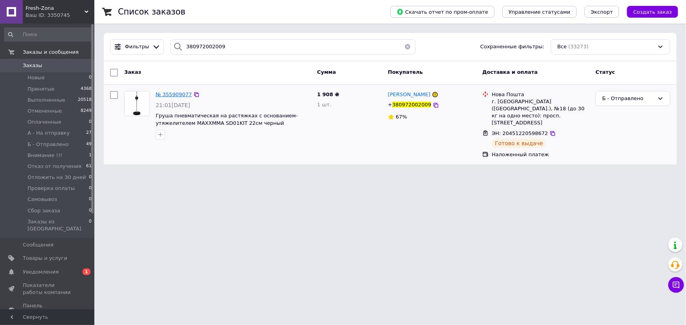
click at [169, 92] on span "№ 355909077" at bounding box center [174, 95] width 36 height 6
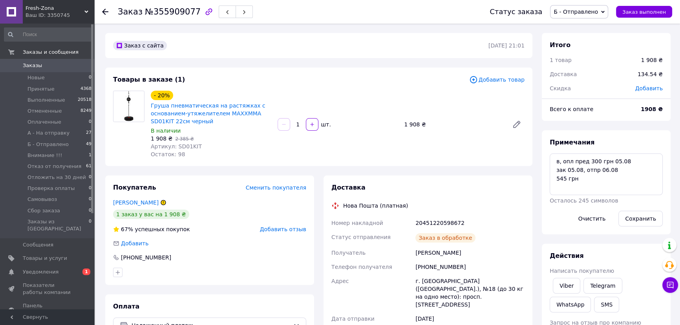
scroll to position [27, 0]
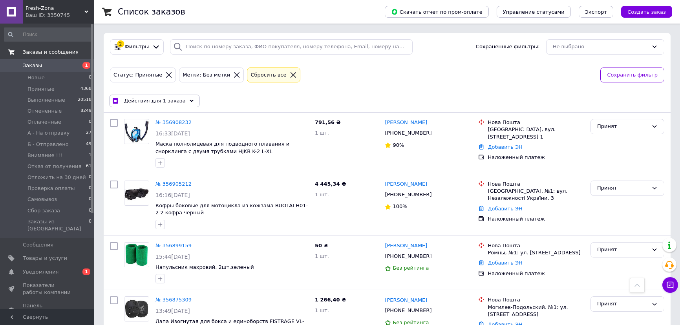
scroll to position [534, 0]
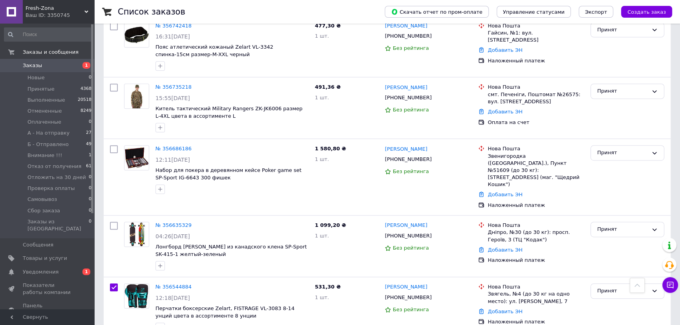
click at [28, 61] on link "Заказы 1" at bounding box center [48, 65] width 96 height 13
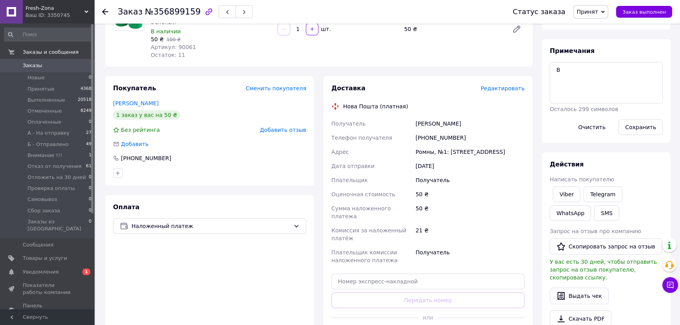
scroll to position [143, 0]
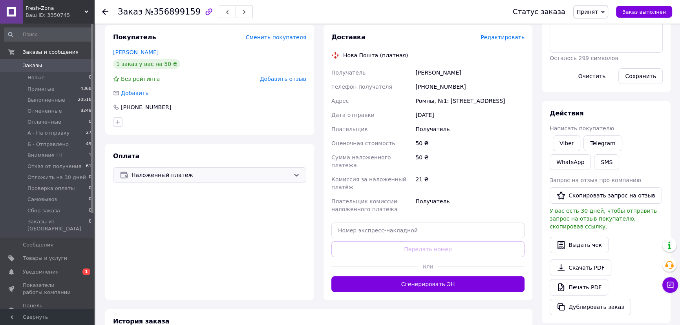
click at [222, 171] on span "Наложенный платеж" at bounding box center [211, 175] width 159 height 9
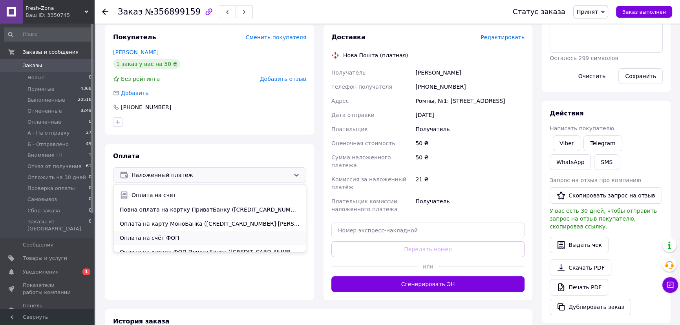
scroll to position [18, 0]
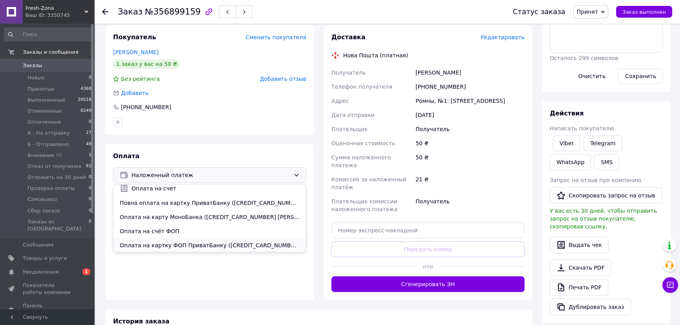
click at [189, 242] on span "Оплата на картку ФОП ПриватБанку ([CREDIT_CARD_NUMBER][GEOGRAPHIC_DATA][PERSON_…" at bounding box center [210, 246] width 180 height 8
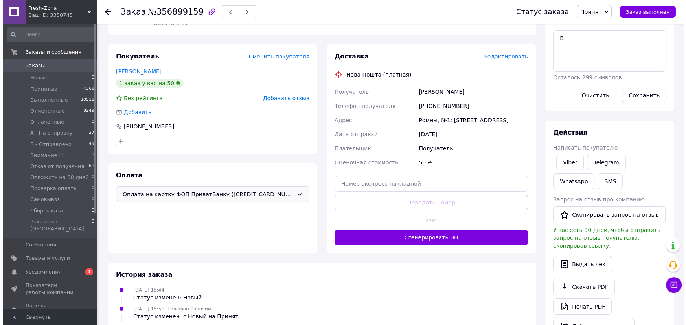
scroll to position [107, 0]
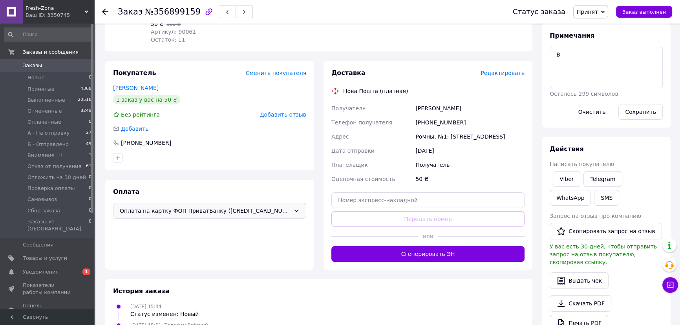
click at [498, 70] on span "Редактировать" at bounding box center [503, 73] width 44 height 6
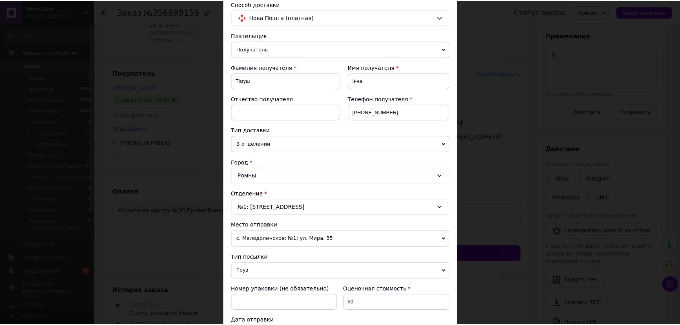
scroll to position [209, 0]
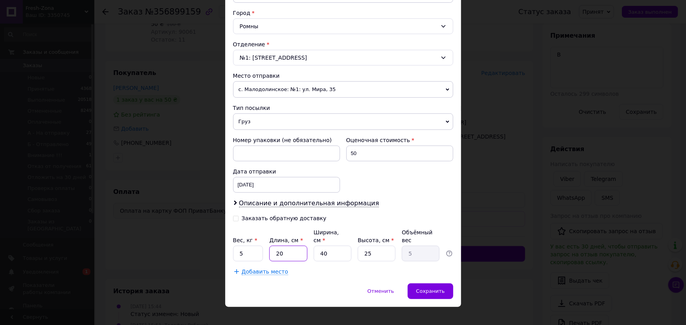
click at [288, 247] on input "20" at bounding box center [288, 254] width 38 height 16
type input "3"
type input "0.75"
type input "30"
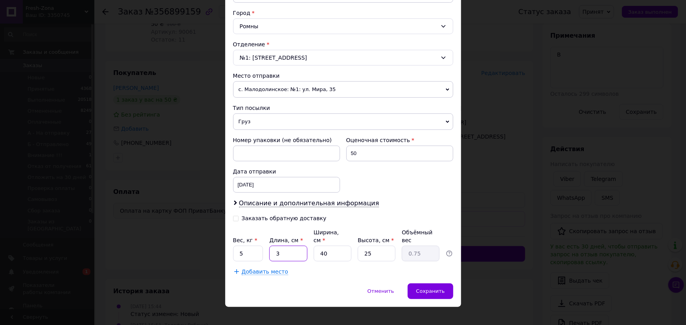
type input "7.5"
type input "30"
type input "2"
type input "0.38"
type input "20"
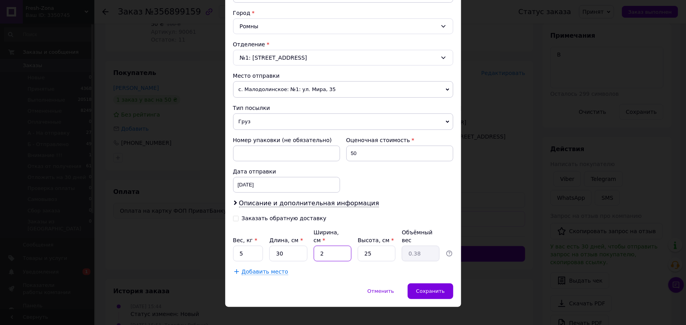
type input "3.75"
type input "20"
type input "3"
type input "0.45"
type input "3"
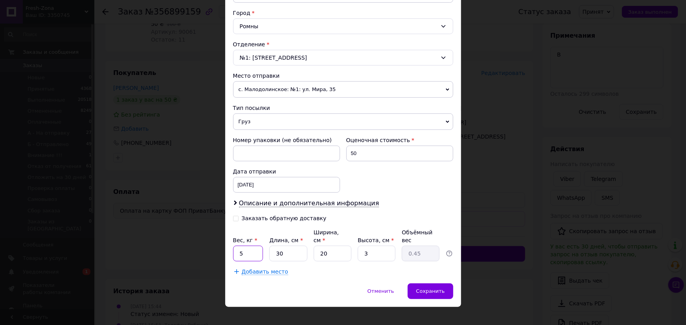
click at [251, 246] on input "5" at bounding box center [248, 254] width 30 height 16
click at [251, 246] on input "05" at bounding box center [248, 254] width 30 height 16
type input "0.5"
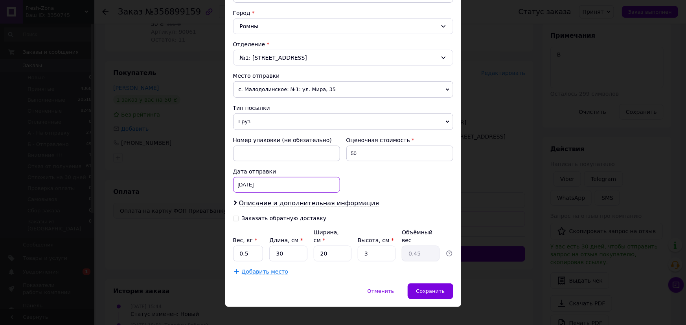
click at [295, 182] on div "12.08.2025 < 2025 > < Август > Пн Вт Ср Чт Пт Сб Вс 28 29 30 31 1 2 3 4 5 6 7 8…" at bounding box center [286, 185] width 107 height 16
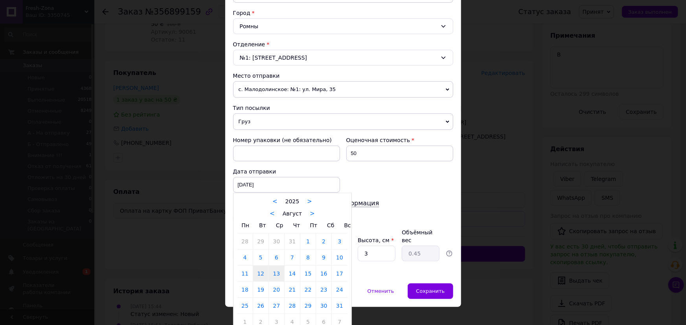
click at [272, 272] on link "13" at bounding box center [276, 274] width 15 height 16
type input "13.08.2025"
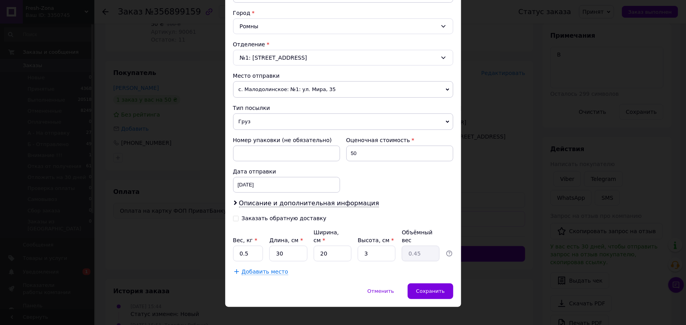
click at [379, 178] on div "Номер упаковки (не обязательно) Оценочная стоимость 50 Дата отправки 13.08.2025…" at bounding box center [343, 164] width 226 height 63
click at [433, 288] on span "Сохранить" at bounding box center [430, 291] width 29 height 6
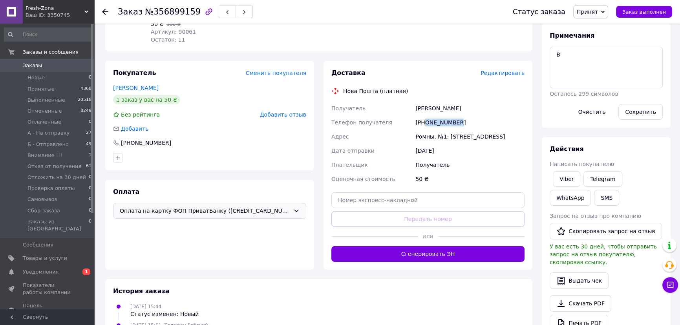
drag, startPoint x: 464, startPoint y: 111, endPoint x: 425, endPoint y: 112, distance: 38.5
click at [425, 116] on div "[PHONE_NUMBER]" at bounding box center [470, 123] width 112 height 14
copy div "0979271604"
click at [421, 130] on div "Ромны, №1: ул. [STREET_ADDRESS]" at bounding box center [470, 137] width 112 height 14
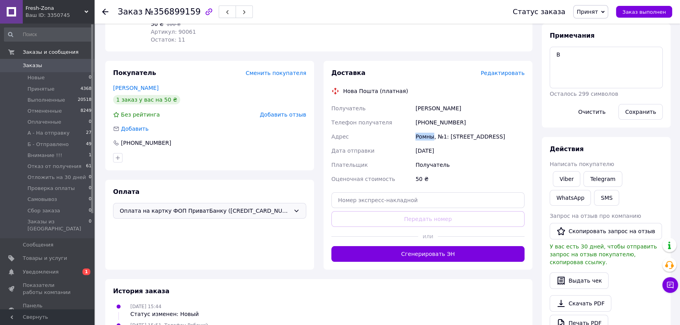
copy div "Ромны"
drag, startPoint x: 451, startPoint y: 97, endPoint x: 413, endPoint y: 97, distance: 38.5
click at [413, 101] on div "Получатель Тімуш Інна Телефон получателя +380979271604 Адрес Ромны, №1: ул. Пол…" at bounding box center [428, 143] width 196 height 85
copy div "Получатель Тімуш Інна"
click at [385, 193] on input "text" at bounding box center [428, 201] width 193 height 16
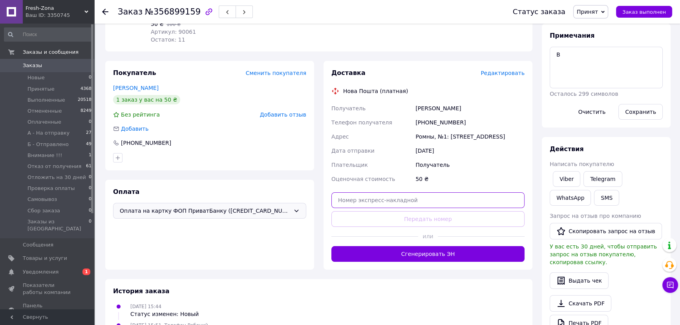
paste input "20451225354567"
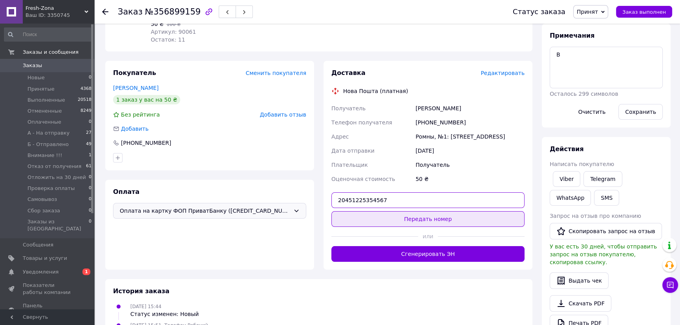
type input "20451225354567"
click at [415, 211] on button "Передать номер" at bounding box center [428, 219] width 193 height 16
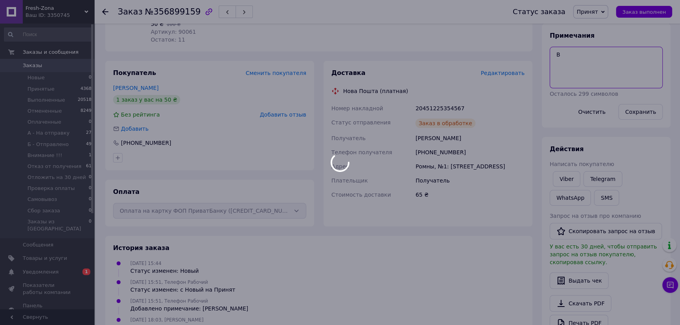
click at [588, 56] on body "Fresh-Zona Ваш ID: 3350745 Сайт Fresh-Zona Кабинет покупателя Проверить состоян…" at bounding box center [340, 169] width 680 height 552
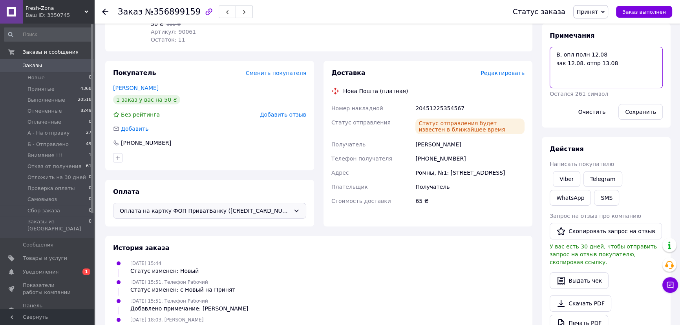
drag, startPoint x: 581, startPoint y: 64, endPoint x: 555, endPoint y: 64, distance: 26.3
click at [555, 64] on textarea "В, опл полн 12.08 зак 12.08. отпр 13.08" at bounding box center [606, 68] width 113 height 42
click at [569, 64] on textarea "В, опл полн 12.08 отпр 13.08" at bounding box center [606, 68] width 113 height 42
click at [614, 70] on textarea "В, опл полн 12.08 отпр с дома 13.08" at bounding box center [606, 68] width 113 height 42
type textarea "В, опл полн 12.08 отпр с дома 13.08 50 грн"
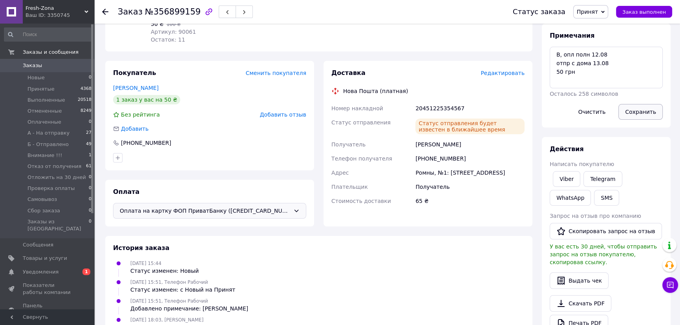
click at [644, 111] on button "Сохранить" at bounding box center [641, 112] width 44 height 16
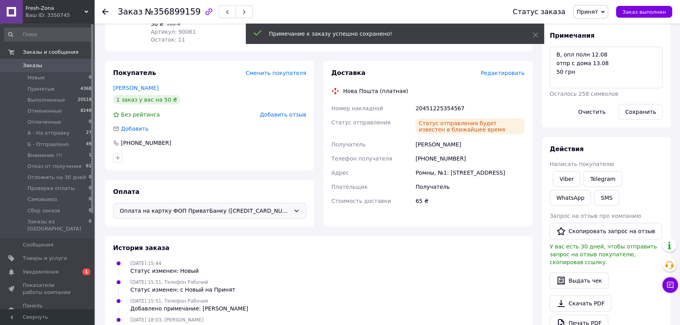
click at [595, 13] on span "Принят" at bounding box center [587, 12] width 21 height 6
click at [598, 64] on li "А - На отправку" at bounding box center [607, 63] width 66 height 12
click at [639, 113] on button "Сохранить" at bounding box center [641, 112] width 44 height 16
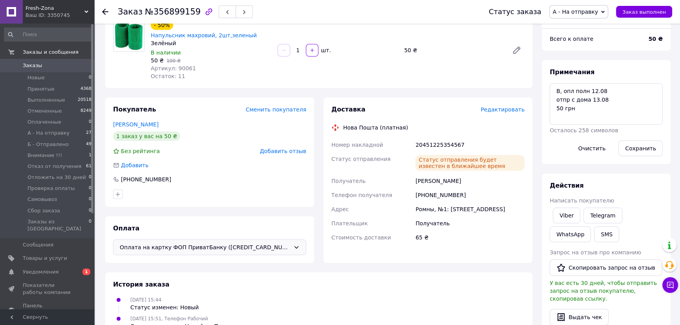
scroll to position [0, 0]
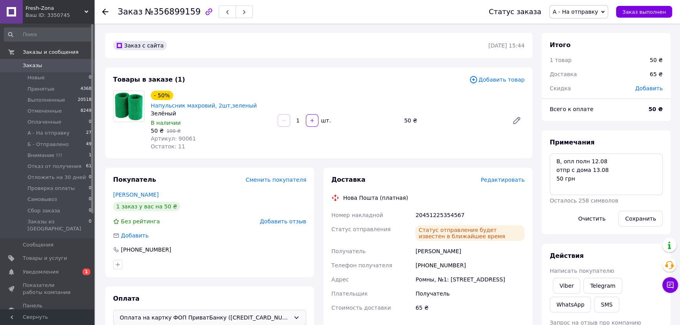
click at [33, 66] on span "Заказы" at bounding box center [32, 65] width 19 height 7
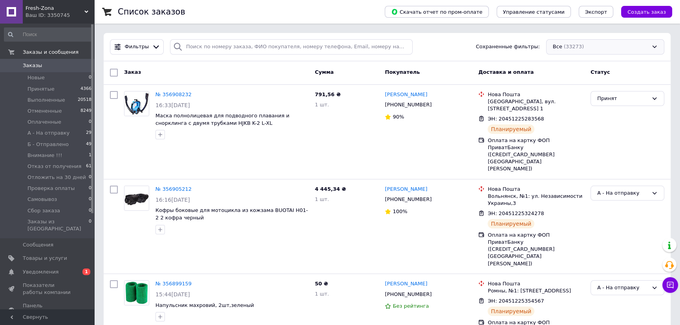
click at [579, 48] on div "Все (33273)" at bounding box center [605, 46] width 118 height 15
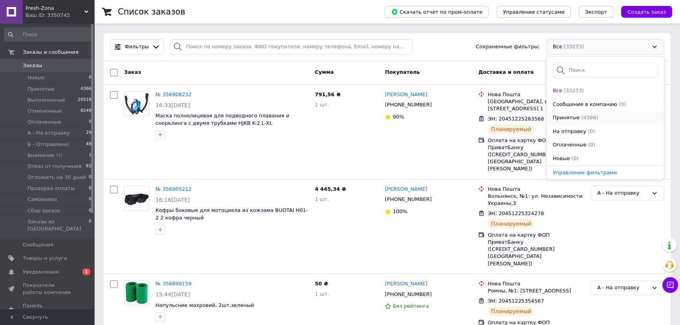
click at [570, 115] on span "Принятые" at bounding box center [566, 117] width 27 height 7
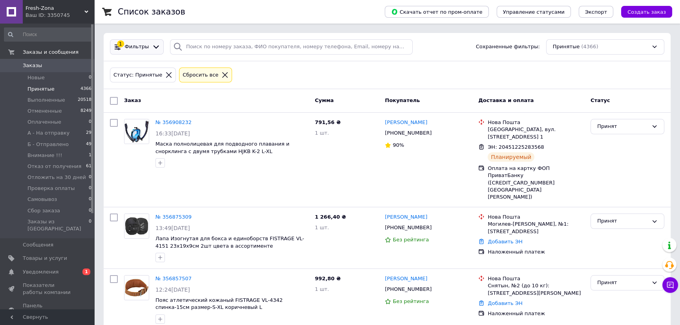
click at [137, 47] on span "Фильтры" at bounding box center [137, 46] width 24 height 7
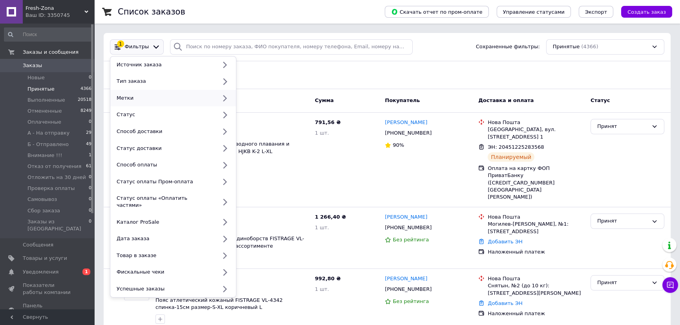
click at [136, 95] on div "Метки" at bounding box center [165, 98] width 103 height 7
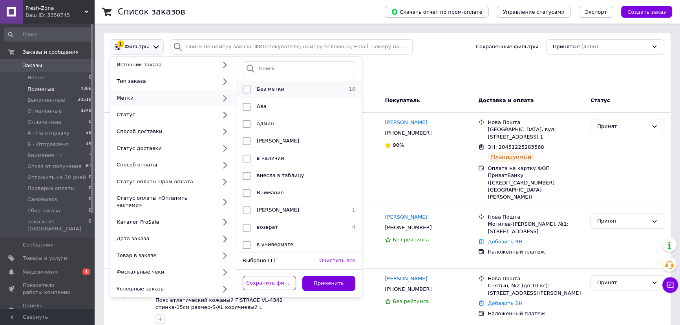
click at [255, 88] on div "Без метки" at bounding box center [298, 90] width 89 height 8
checkbox input "true"
click at [326, 277] on button "Применить" at bounding box center [329, 283] width 53 height 15
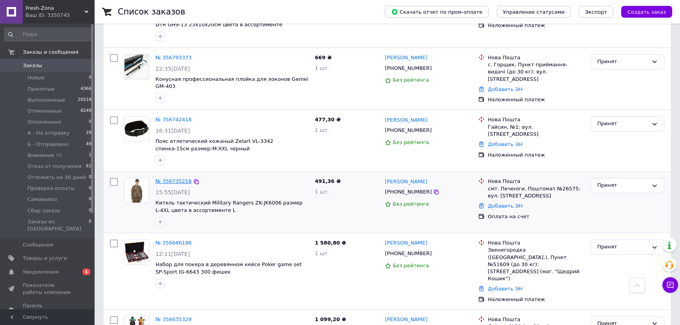
click at [177, 178] on link "№ 356735218" at bounding box center [174, 181] width 36 height 6
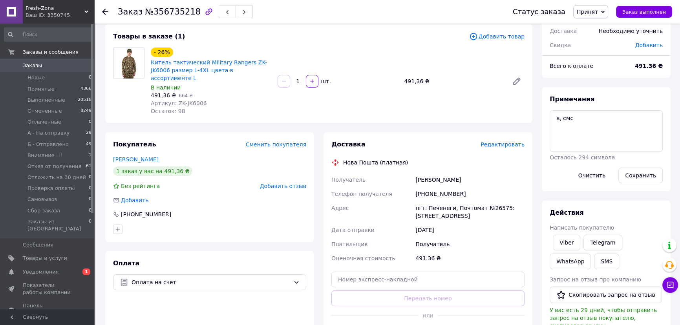
scroll to position [28, 0]
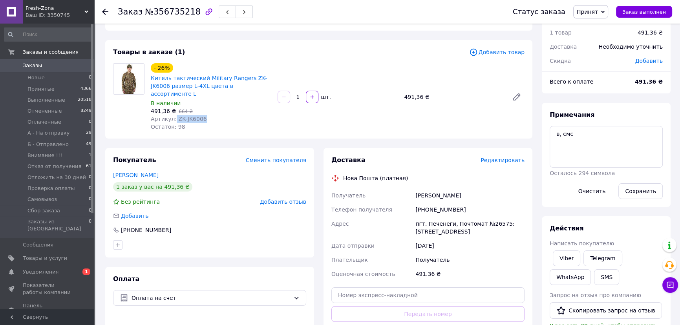
drag, startPoint x: 202, startPoint y: 112, endPoint x: 173, endPoint y: 112, distance: 29.1
click at [173, 115] on div "Артикул: ZK-JK6006" at bounding box center [211, 119] width 121 height 8
copy span "ZK-JK6006"
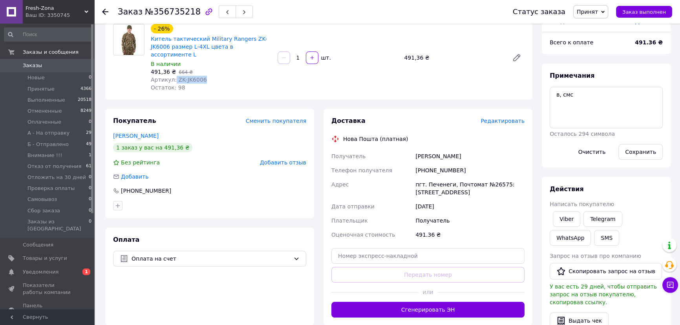
scroll to position [135, 0]
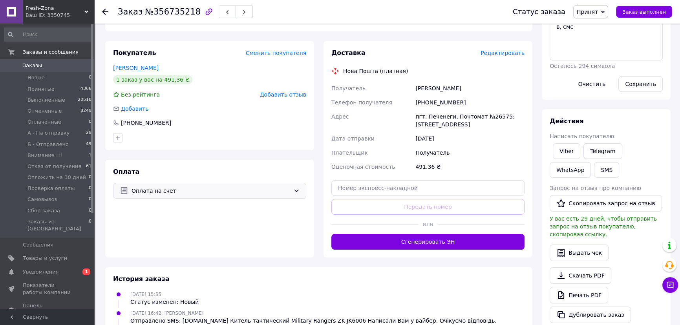
click at [256, 187] on span "Оплата на счет" at bounding box center [211, 191] width 159 height 9
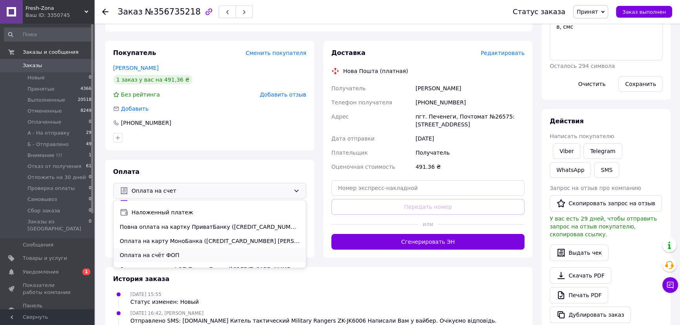
scroll to position [18, 0]
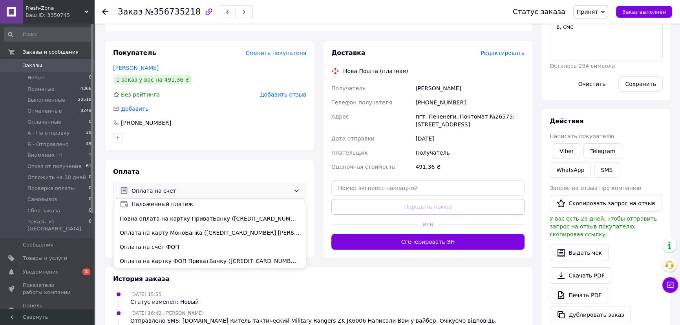
click at [287, 144] on div "Покупатель Сменить покупателя Поліщук Вадим 1 заказ у вас на 491,36 ₴ Без рейти…" at bounding box center [209, 149] width 209 height 217
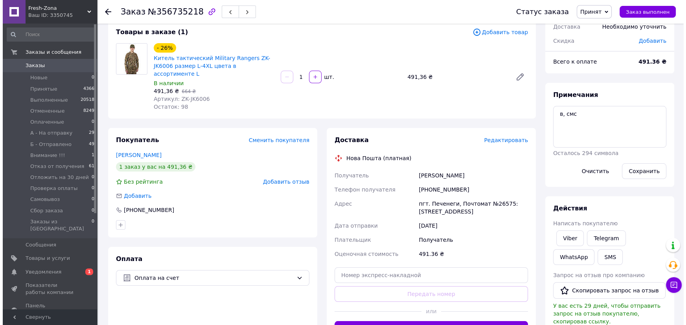
scroll to position [107, 0]
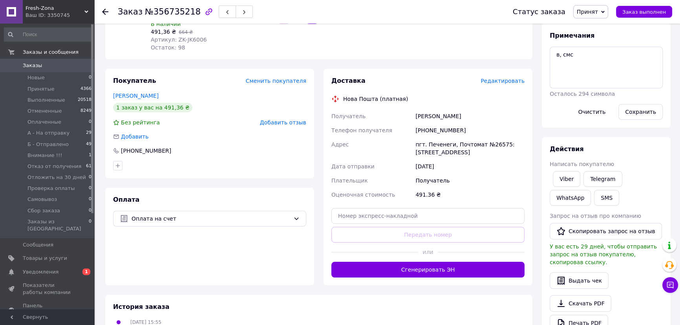
click at [507, 78] on span "Редактировать" at bounding box center [503, 81] width 44 height 6
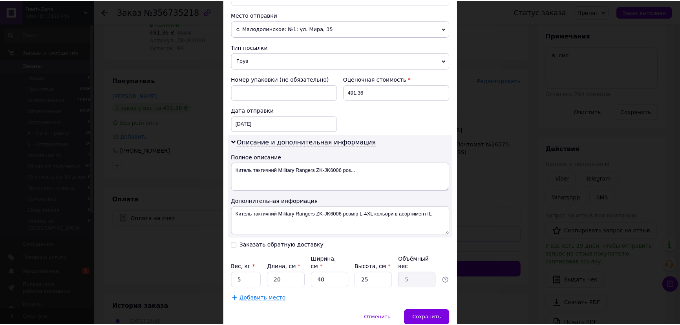
scroll to position [297, 0]
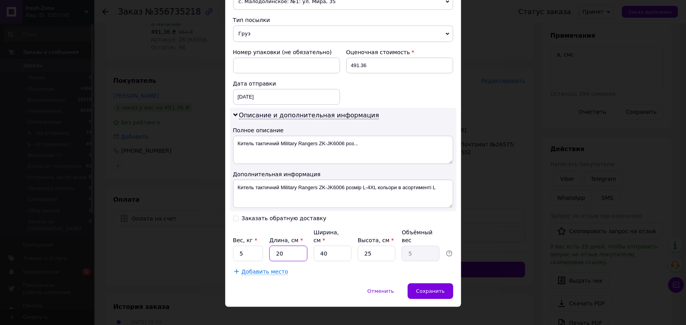
click at [293, 248] on input "20" at bounding box center [288, 254] width 38 height 16
drag, startPoint x: 293, startPoint y: 248, endPoint x: 283, endPoint y: 248, distance: 9.8
click at [293, 248] on input "20" at bounding box center [288, 254] width 38 height 16
type input "3"
type input "0.75"
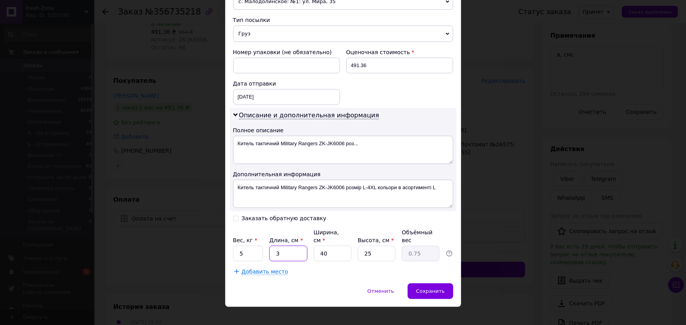
type input "30"
type input "7.5"
type input "30"
type input "2"
type input "0.38"
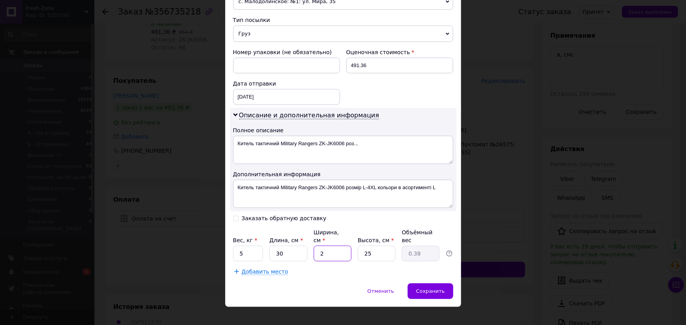
type input "25"
type input "4.69"
type input "25"
type input "5"
type input "0.94"
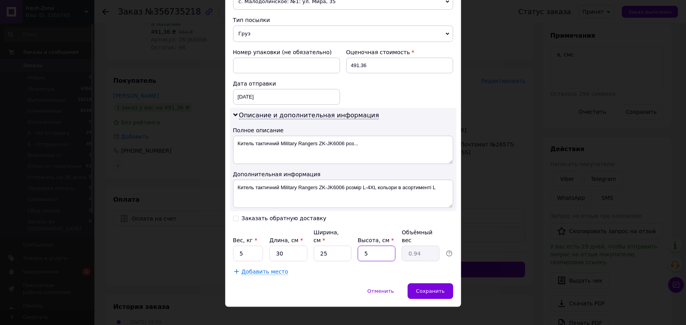
type input "5"
click at [253, 246] on input "5" at bounding box center [248, 254] width 30 height 16
type input "1"
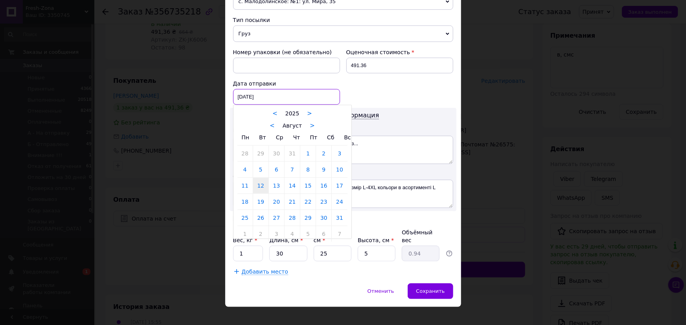
click at [266, 94] on div "12.08.2025 < 2025 > < Август > Пн Вт Ср Чт Пт Сб Вс 28 29 30 31 1 2 3 4 5 6 7 8…" at bounding box center [286, 97] width 107 height 16
click at [275, 184] on link "13" at bounding box center [276, 186] width 15 height 16
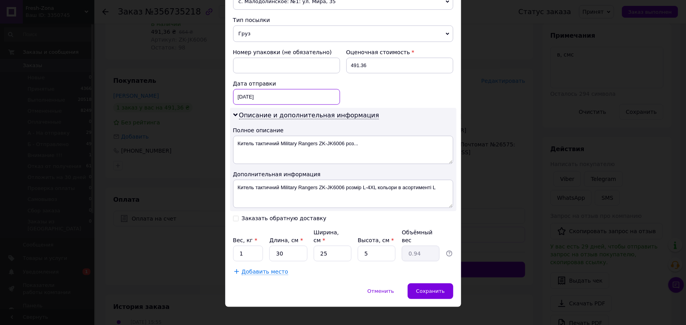
click at [262, 96] on div "13.08.2025 < 2025 > < Август > Пн Вт Ср Чт Пт Сб Вс 28 29 30 31 1 2 3 4 5 6 7 8…" at bounding box center [286, 97] width 107 height 16
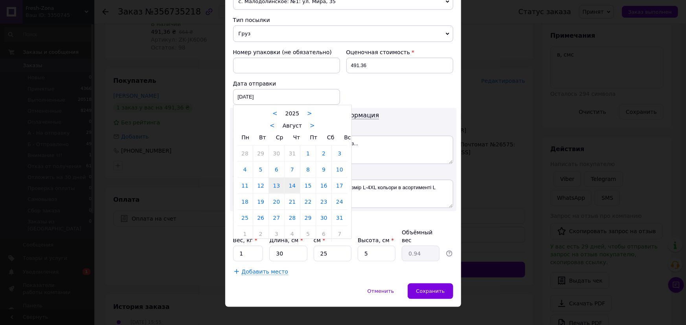
click at [291, 187] on link "14" at bounding box center [291, 186] width 15 height 16
type input "14.08.2025"
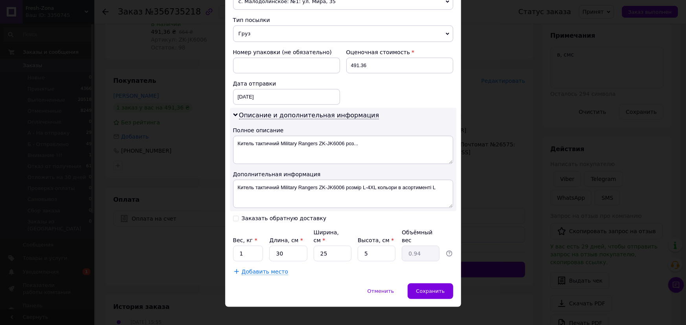
click at [382, 92] on div "Номер упаковки (не обязательно) Оценочная стоимость 491.36 Дата отправки 14.08.…" at bounding box center [343, 76] width 226 height 63
click at [430, 288] on span "Сохранить" at bounding box center [430, 291] width 29 height 6
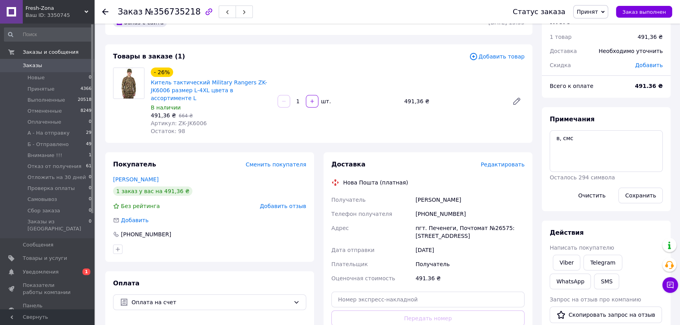
scroll to position [71, 0]
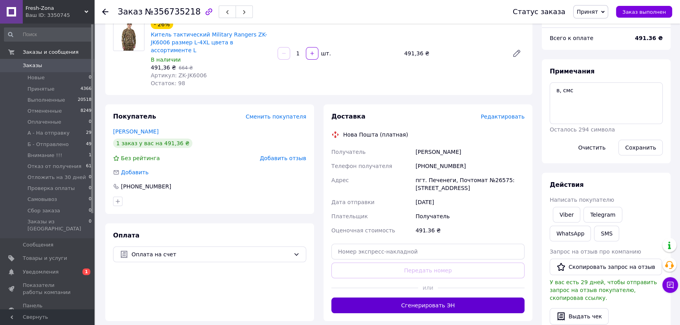
click at [436, 299] on button "Сгенерировать ЭН" at bounding box center [428, 306] width 193 height 16
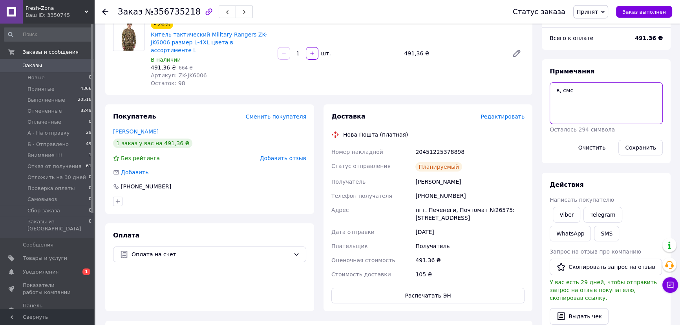
click at [611, 104] on textarea "в, смс" at bounding box center [606, 104] width 113 height 42
type textarea "в, смс, опл полн 12.08 зак 12.08. отпр 14.08 163 грн"
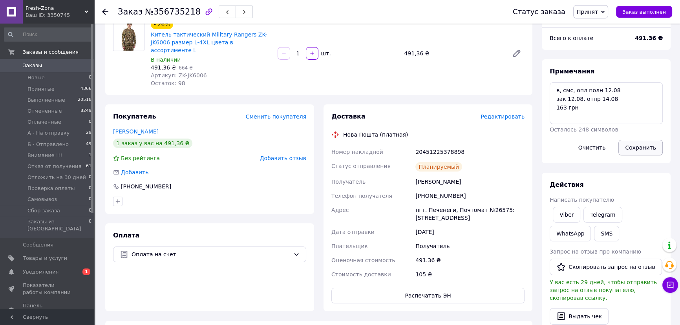
click at [645, 147] on button "Сохранить" at bounding box center [641, 148] width 44 height 16
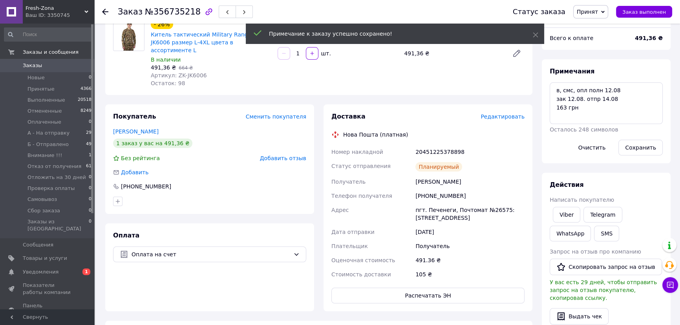
click at [596, 14] on span "Принят" at bounding box center [587, 12] width 21 height 6
click at [608, 62] on li "А - На отправку" at bounding box center [607, 63] width 66 height 12
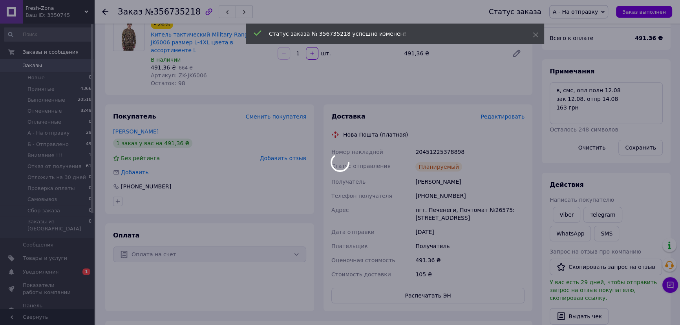
scroll to position [12, 0]
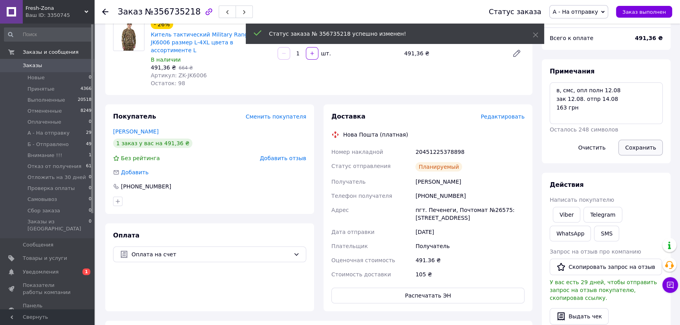
click at [645, 149] on button "Сохранить" at bounding box center [641, 148] width 44 height 16
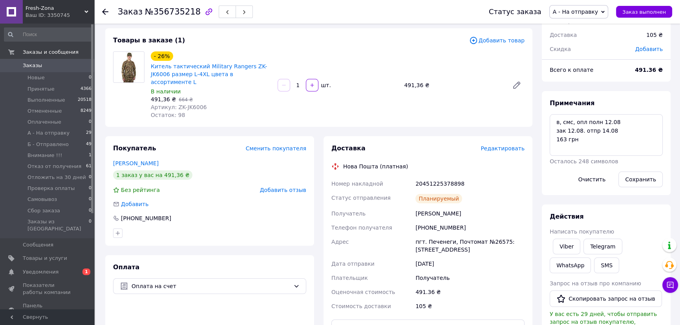
scroll to position [0, 0]
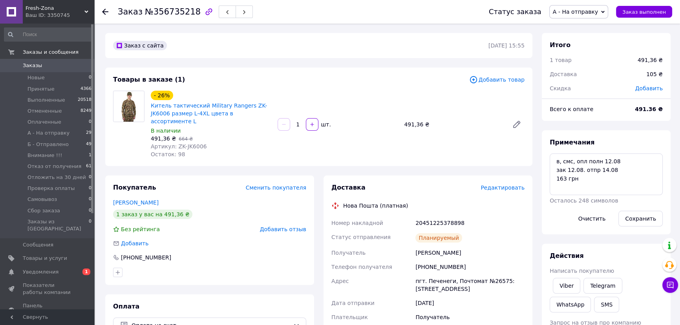
click at [222, 50] on div "Заказ с сайта" at bounding box center [300, 45] width 377 height 13
drag, startPoint x: 235, startPoint y: 59, endPoint x: 203, endPoint y: 127, distance: 74.5
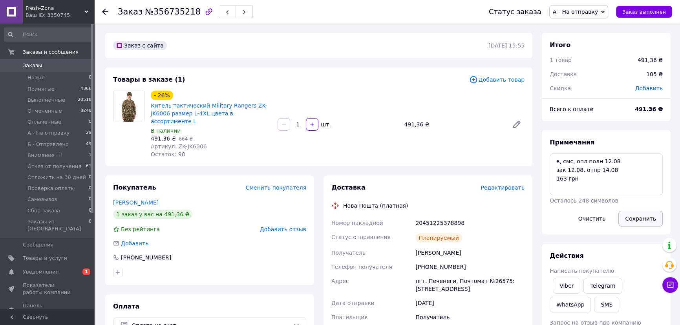
click at [644, 224] on button "Сохранить" at bounding box center [641, 219] width 44 height 16
click at [30, 64] on span "Заказы" at bounding box center [32, 65] width 19 height 7
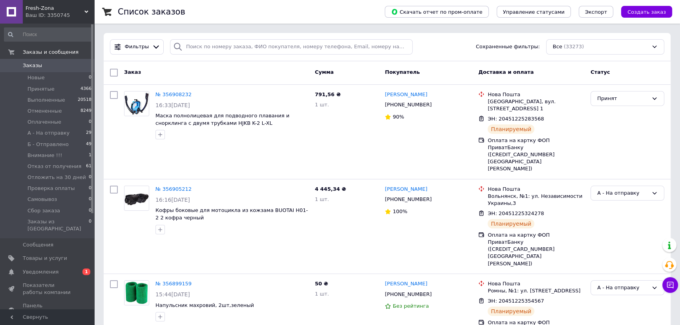
click at [207, 76] on div "Заказ" at bounding box center [216, 73] width 191 height 14
